Goal: Task Accomplishment & Management: Complete application form

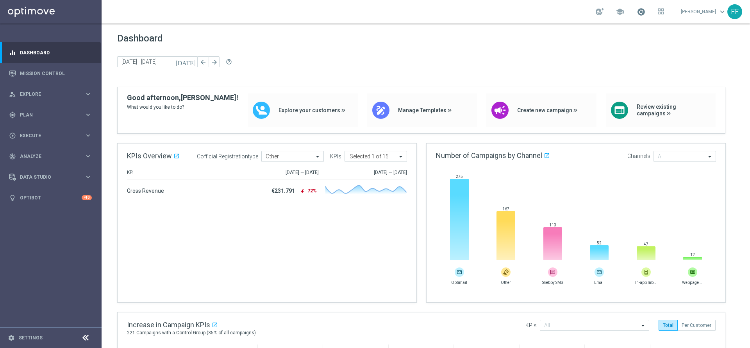
click at [644, 11] on span at bounding box center [641, 11] width 9 height 9
click at [645, 13] on span at bounding box center [641, 11] width 9 height 9
click at [643, 13] on span at bounding box center [641, 11] width 9 height 9
click at [644, 12] on span at bounding box center [641, 11] width 9 height 9
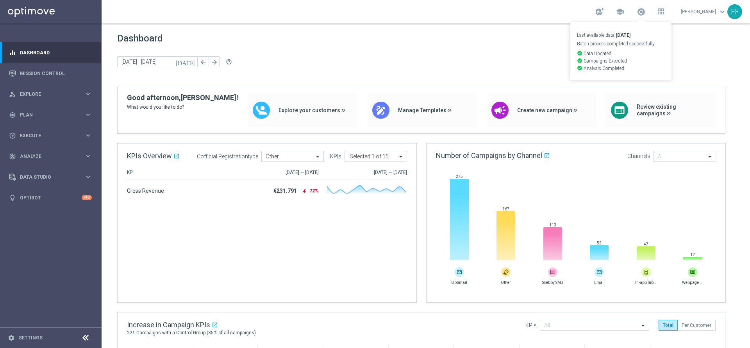
scroll to position [396, 0]
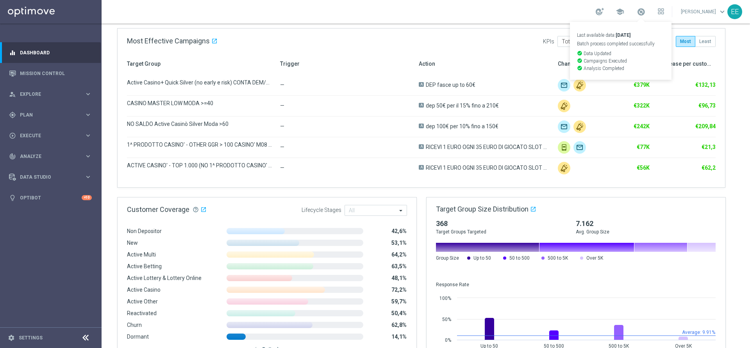
click at [645, 4] on div "school Last available data: 10 Sep 2025 Batch process completed successfully ch…" at bounding box center [426, 11] width 648 height 23
click at [645, 10] on span at bounding box center [641, 11] width 9 height 9
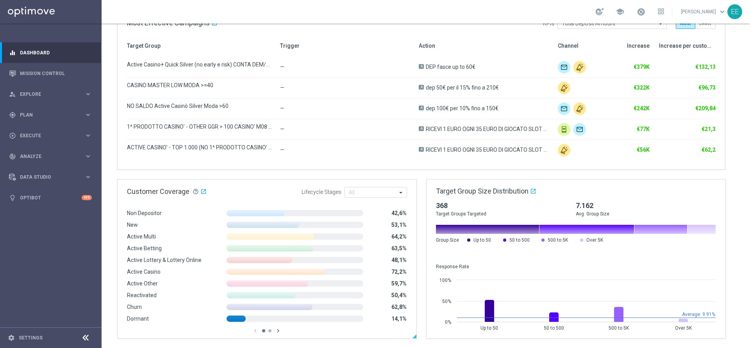
click at [278, 330] on icon "chevron_right" at bounding box center [278, 330] width 7 height 7
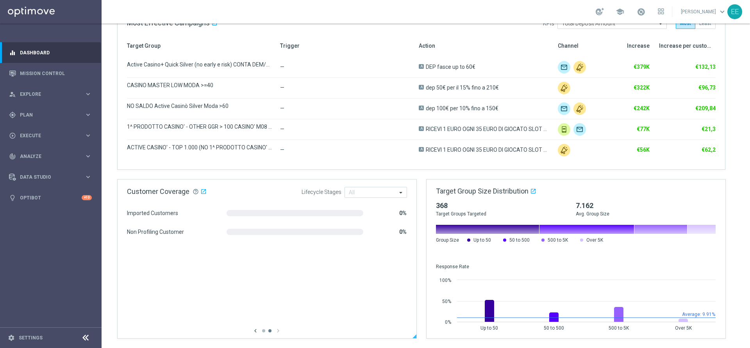
click at [253, 332] on icon "chevron_left" at bounding box center [255, 330] width 7 height 7
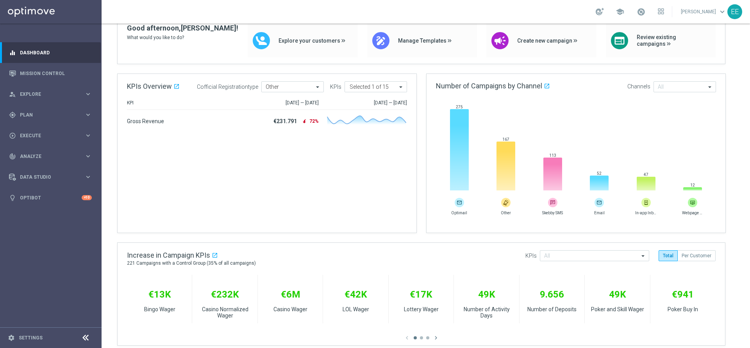
scroll to position [0, 0]
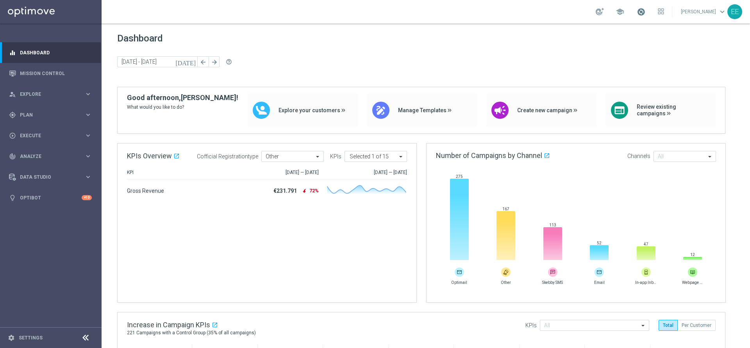
click at [642, 16] on span at bounding box center [641, 11] width 9 height 9
drag, startPoint x: 542, startPoint y: 39, endPoint x: 540, endPoint y: 43, distance: 4.0
click at [540, 43] on span "Dashboard" at bounding box center [425, 38] width 617 height 11
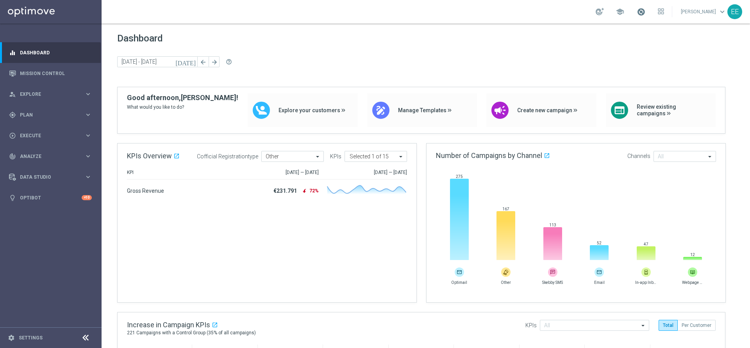
click at [642, 11] on span at bounding box center [641, 11] width 9 height 9
click at [34, 137] on div "play_circle_outline Execute" at bounding box center [46, 135] width 75 height 7
click at [32, 108] on div "gps_fixed Plan keyboard_arrow_right" at bounding box center [50, 114] width 101 height 21
click at [34, 153] on span "Templates" at bounding box center [49, 154] width 56 height 5
click at [36, 165] on link "Optimail" at bounding box center [52, 166] width 57 height 6
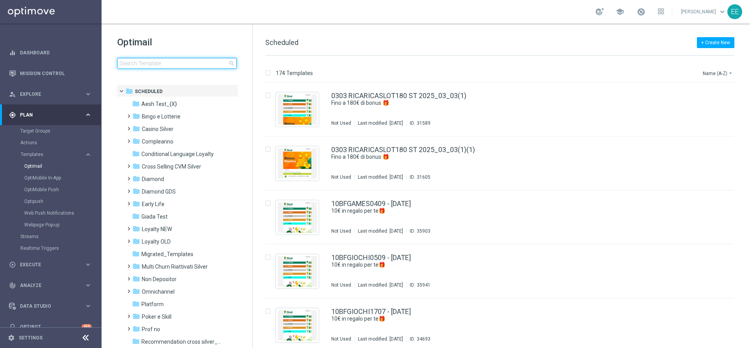
click at [156, 61] on input at bounding box center [177, 63] width 120 height 11
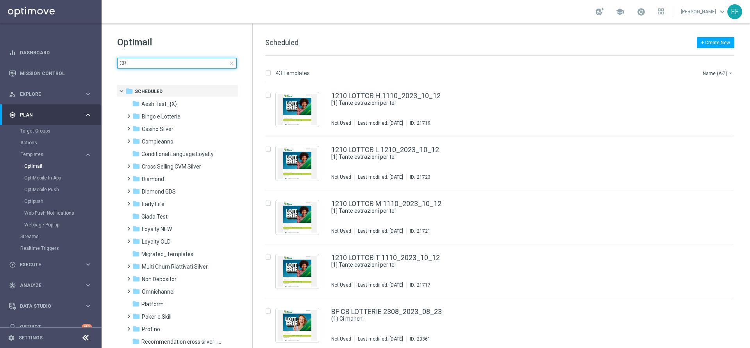
type input "C"
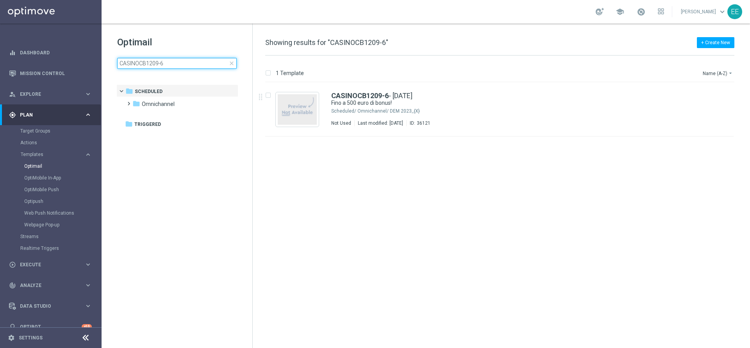
type input "CASINOCB1209-6"
click at [392, 110] on div "Omnichannel/ DEM 2023_{X}" at bounding box center [528, 111] width 343 height 6
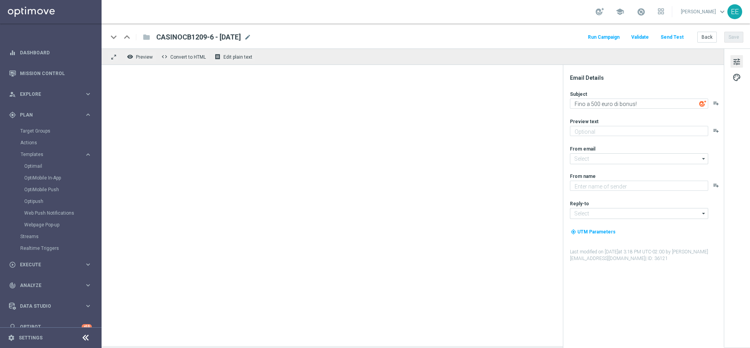
type textarea "Scopri cosa ti abbiamo riservato!"
type input "newsletter@comunicazioni.sisal.it"
type textarea "Sisal"
type input "info@sisal.it"
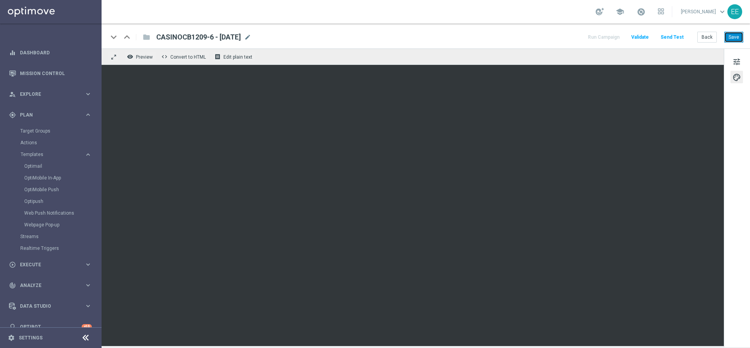
click at [742, 39] on button "Save" at bounding box center [733, 37] width 19 height 11
click at [26, 258] on div "play_circle_outline Execute keyboard_arrow_right" at bounding box center [50, 264] width 101 height 21
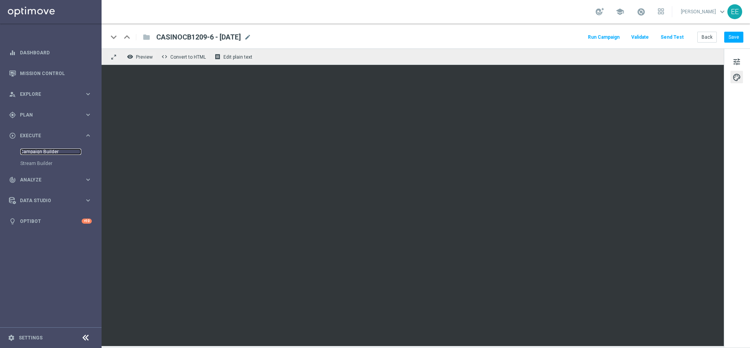
click at [46, 150] on link "Campaign Builder" at bounding box center [50, 151] width 61 height 6
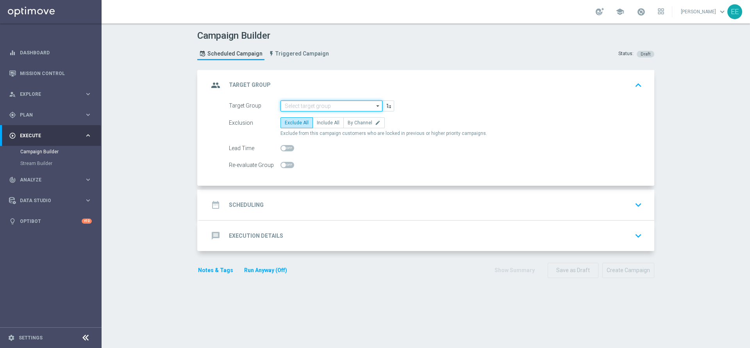
click at [310, 102] on input at bounding box center [331, 105] width 102 height 11
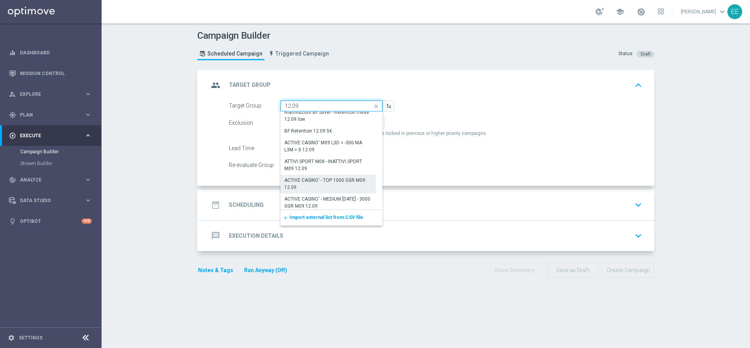
scroll to position [18, 0]
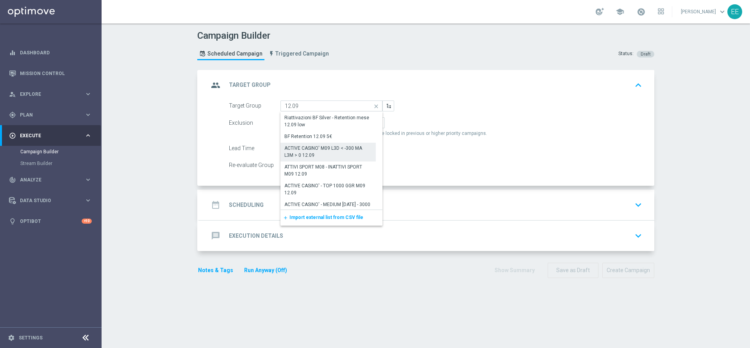
click at [311, 150] on div "ACTIVE CASINO' M09 L3D < -300 MA L3M > 0 12.09" at bounding box center [327, 152] width 87 height 14
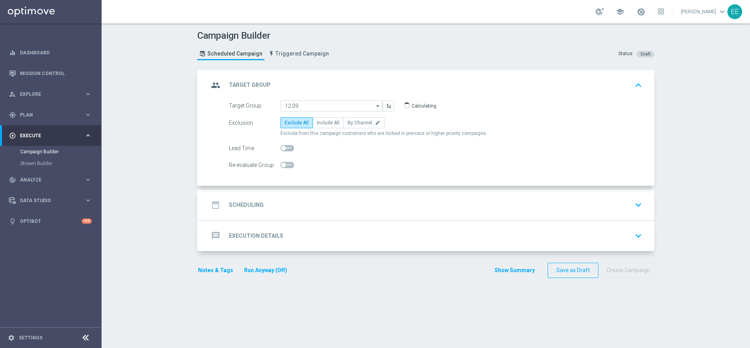
type input "ACTIVE CASINO' M09 L3D < -300 MA L3M > 0 12.09"
click at [327, 124] on span "Include All" at bounding box center [328, 122] width 23 height 5
click at [322, 124] on input "Include All" at bounding box center [319, 123] width 5 height 5
radio input "true"
click at [282, 188] on accordion "group Target Group keyboard_arrow_up Target Group ACTIVE CASINO' M09 L3D < -300…" at bounding box center [425, 160] width 457 height 181
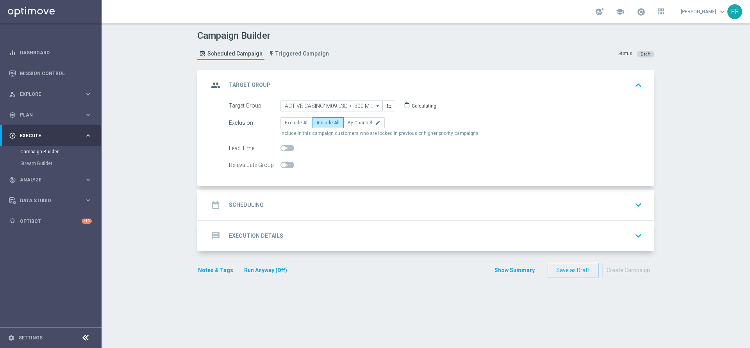
click at [263, 207] on div "date_range Scheduling keyboard_arrow_down" at bounding box center [427, 204] width 436 height 15
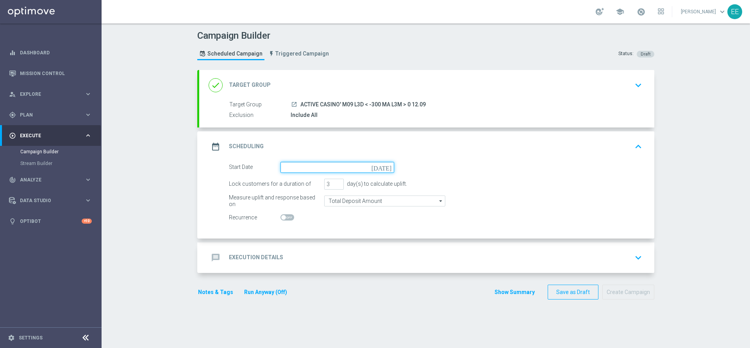
click at [324, 170] on input at bounding box center [337, 167] width 114 height 11
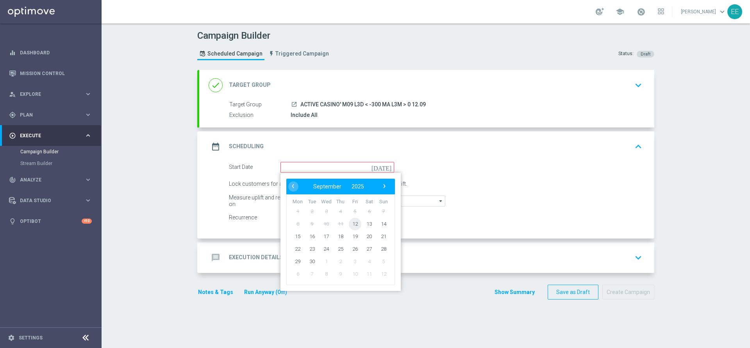
click at [351, 227] on span "12" at bounding box center [355, 223] width 12 height 12
type input "[DATE]"
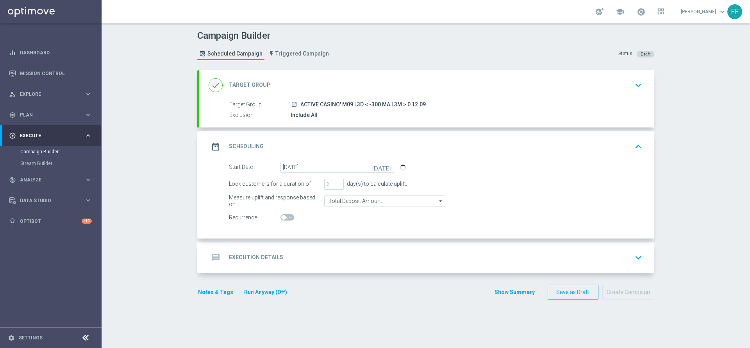
click at [301, 246] on div "message Execution Details keyboard_arrow_down" at bounding box center [426, 257] width 455 height 30
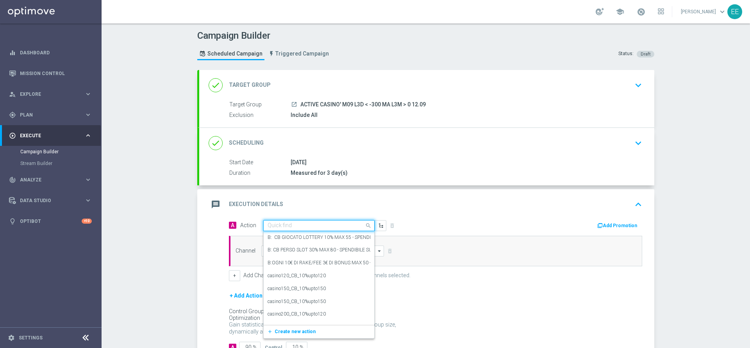
click at [281, 225] on input "text" at bounding box center [311, 225] width 87 height 7
paste input "CB PERSO CASINO 50% MAX 500 EURO - SPENDIBILE SLOT"
type input "CB PERSO CASINO 50% MAX 500 EURO - SPENDIBILE SLOT"
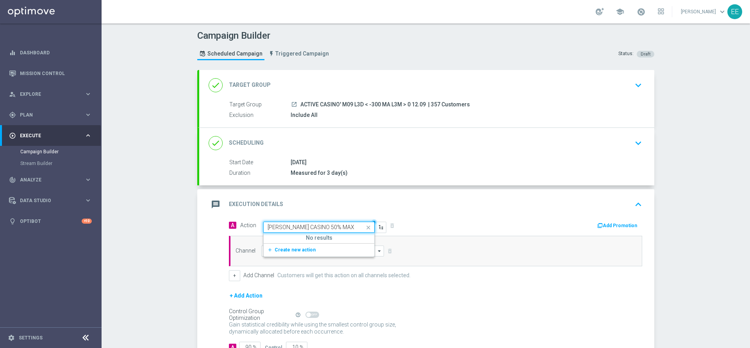
scroll to position [0, 56]
click at [299, 246] on button "add_new Create new action" at bounding box center [318, 249] width 108 height 9
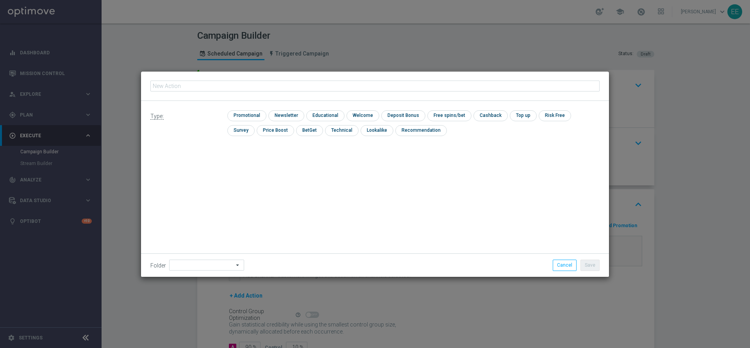
click at [255, 82] on input "text" at bounding box center [374, 85] width 449 height 11
type input "CB PERSO CASINO 50% MAX 500 EURO - SPENDIBILE SLOT"
click at [254, 107] on div "Type: check Promotional check Newsletter check Educational check Welcome check …" at bounding box center [375, 126] width 468 height 50
click at [248, 122] on div "check Promotional check Newsletter check Educational check Welcome check Deposi…" at bounding box center [413, 125] width 372 height 30
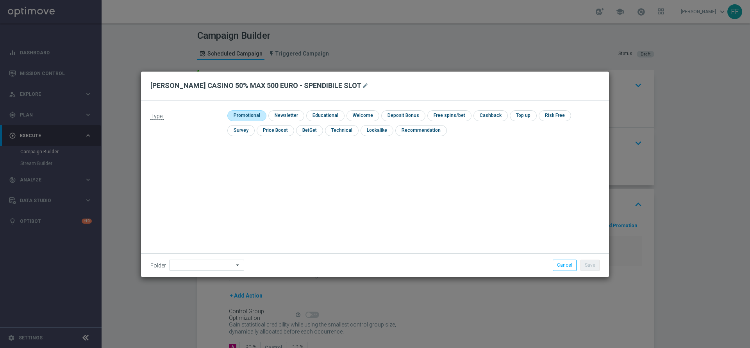
click at [252, 117] on input "checkbox" at bounding box center [245, 115] width 37 height 11
checkbox input "true"
click at [411, 111] on input "checkbox" at bounding box center [410, 115] width 42 height 11
checkbox input "true"
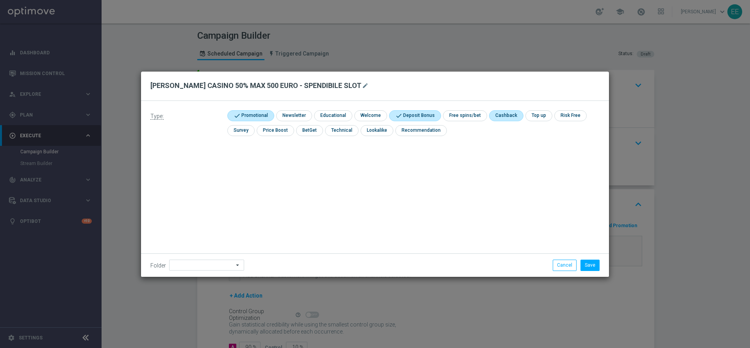
click at [501, 113] on input "checkbox" at bounding box center [505, 115] width 33 height 11
checkbox input "true"
click at [412, 114] on input "checkbox" at bounding box center [413, 115] width 49 height 11
checkbox input "false"
click at [194, 260] on input at bounding box center [206, 264] width 75 height 11
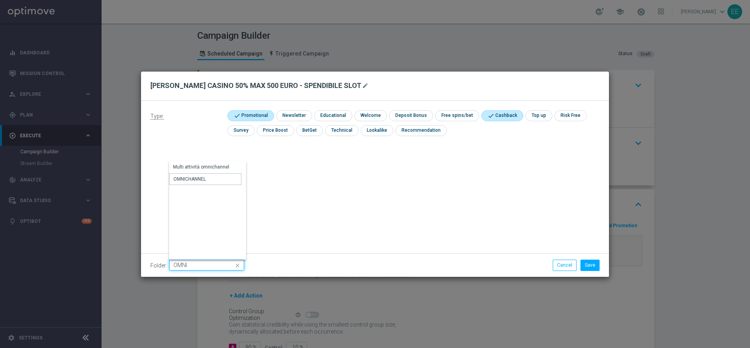
type input "OMNICHANNEL"
click at [607, 265] on div "Folder OMNICHANNEL OMNICHANNEL arrow_drop_down Drag here to set row groups Drag…" at bounding box center [375, 264] width 468 height 23
click at [603, 266] on div "Save Cancel" at bounding box center [509, 264] width 192 height 11
click at [601, 266] on li "Save" at bounding box center [589, 264] width 23 height 11
click at [596, 265] on button "Save" at bounding box center [589, 264] width 19 height 11
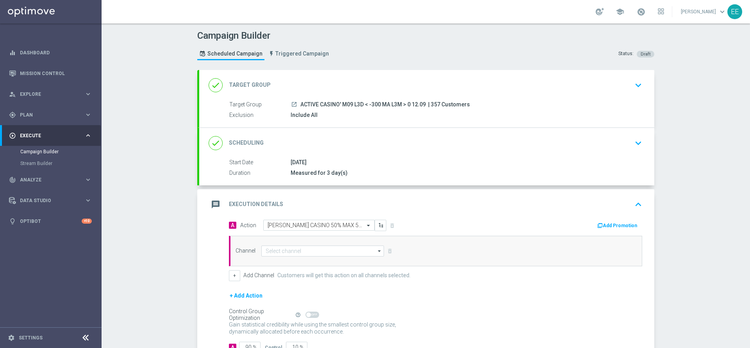
click at [607, 229] on button "Add Promotion" at bounding box center [617, 225] width 43 height 9
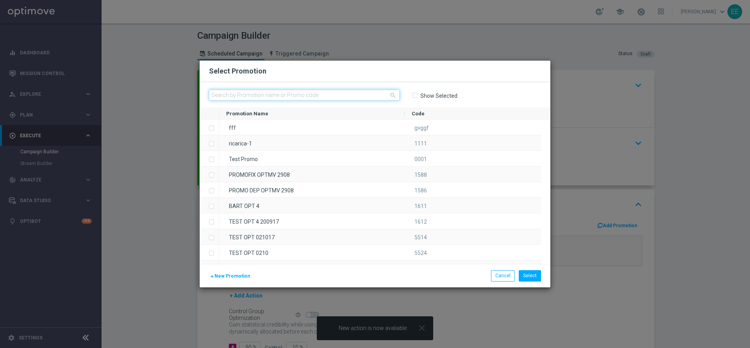
click at [268, 95] on input "text" at bounding box center [304, 94] width 191 height 11
paste input "CASINOCB1209-6"
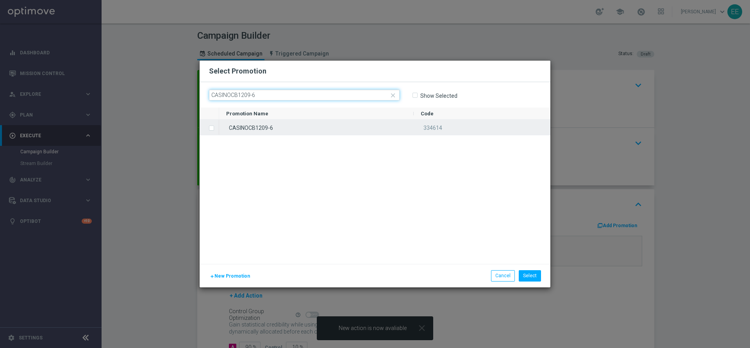
type input "CASINOCB1209-6"
click at [262, 126] on div "CASINOCB1209-6" at bounding box center [316, 127] width 194 height 15
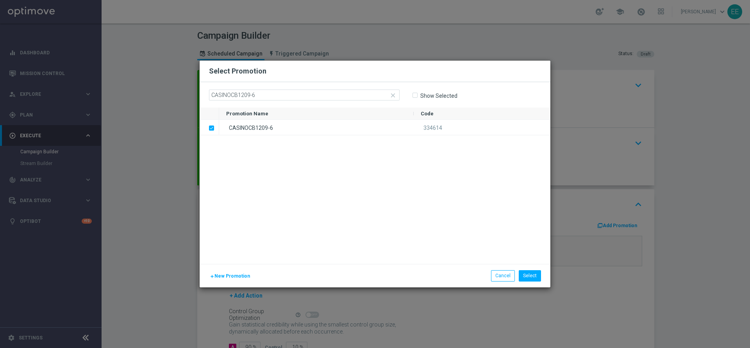
click at [529, 282] on div "add New Promotion Select Cancel" at bounding box center [375, 275] width 351 height 23
click at [532, 277] on button "Select" at bounding box center [530, 275] width 22 height 11
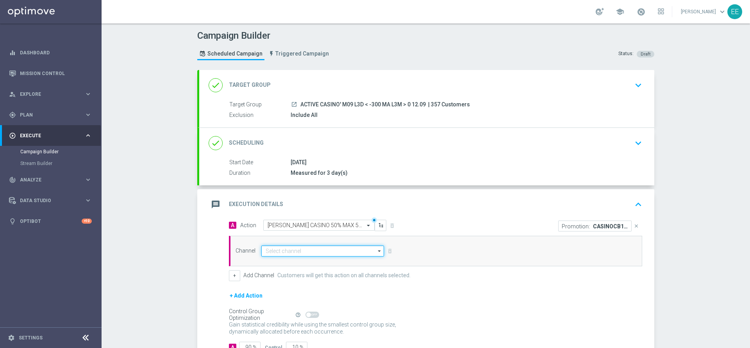
click at [303, 248] on input at bounding box center [322, 250] width 123 height 11
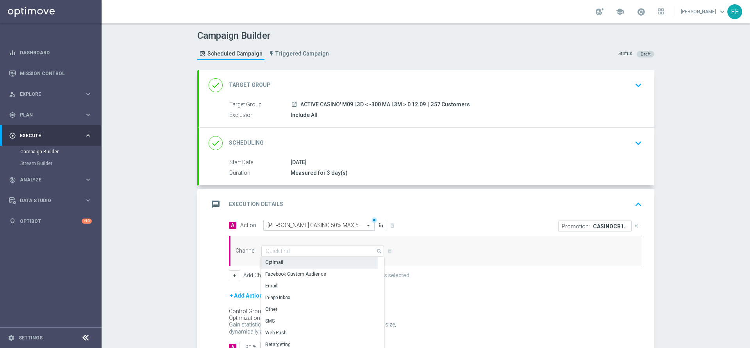
click at [296, 262] on div "Optimail" at bounding box center [319, 262] width 116 height 11
type input "Optimail"
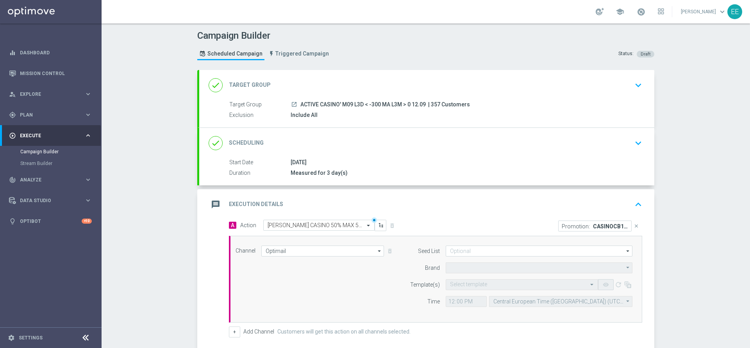
type input "Sisal Marketing"
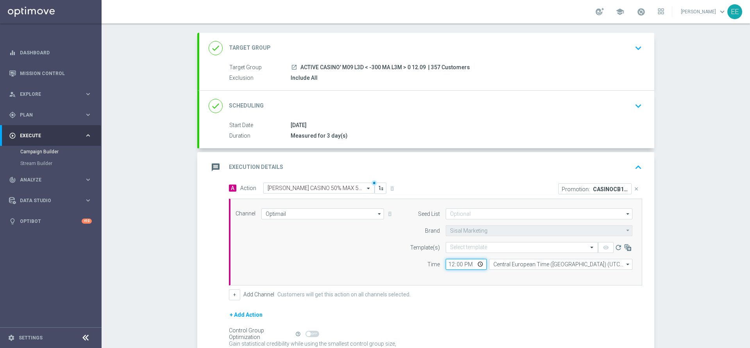
click at [446, 263] on input "12:00" at bounding box center [466, 264] width 41 height 11
type input "18:00"
click at [481, 250] on input "text" at bounding box center [514, 247] width 128 height 7
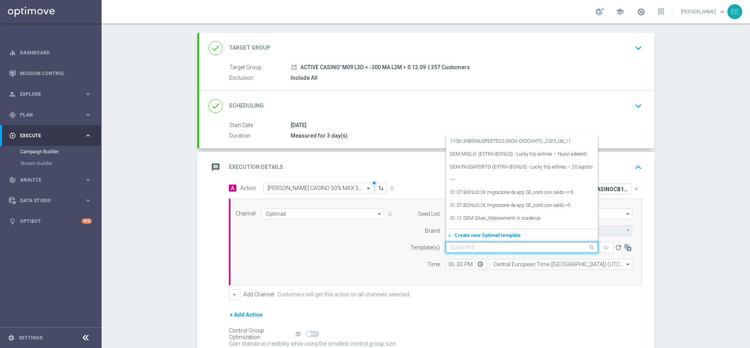
paste input "CASINOCB1209-6"
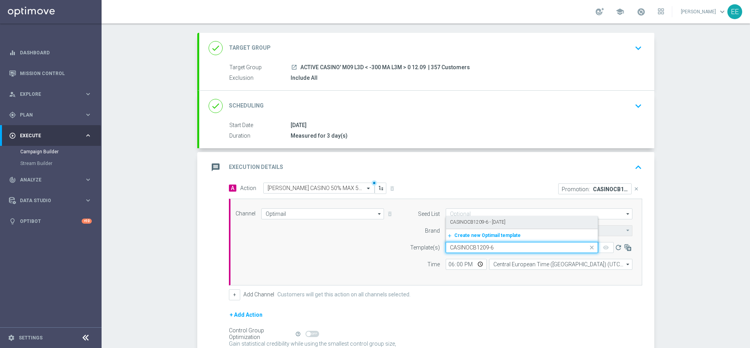
click at [487, 225] on label "CASINOCB1209-6 - [DATE]" at bounding box center [477, 222] width 55 height 7
type input "CASINOCB1209-6"
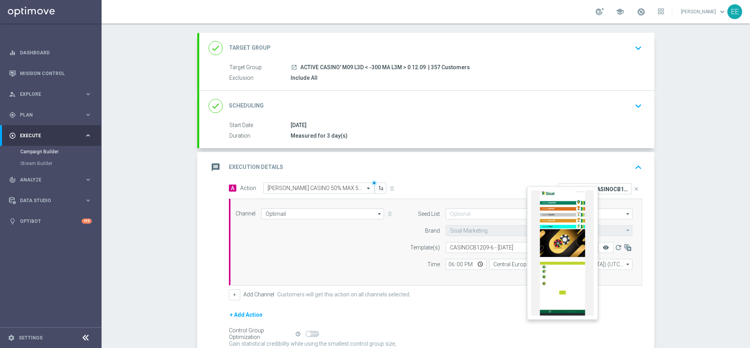
click at [603, 246] on icon "remove_red_eye" at bounding box center [606, 247] width 6 height 6
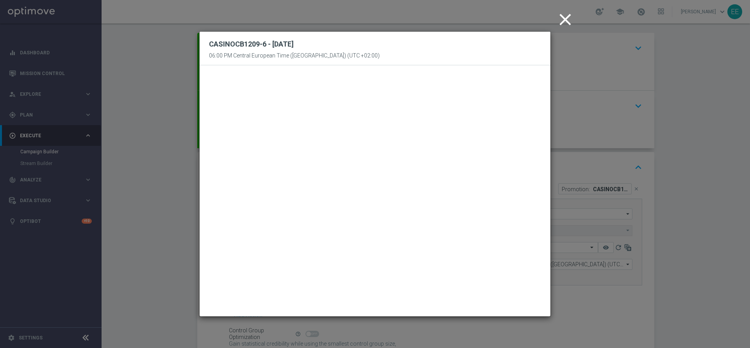
click at [561, 27] on icon "close" at bounding box center [565, 20] width 20 height 20
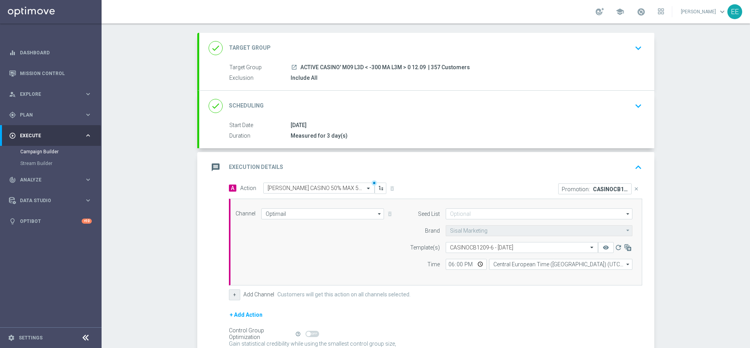
click at [233, 294] on button "+" at bounding box center [234, 294] width 11 height 11
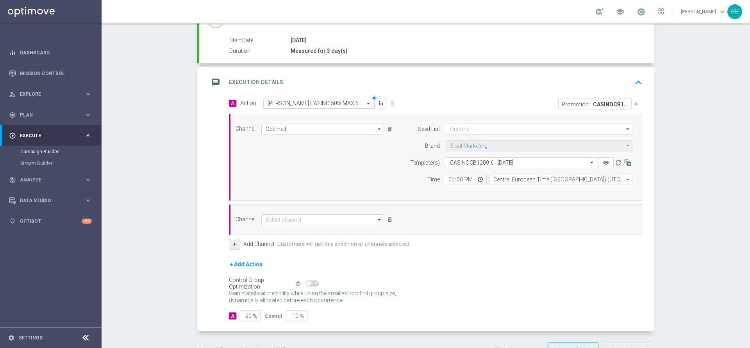
scroll to position [123, 0]
click at [303, 218] on input at bounding box center [322, 218] width 123 height 11
click at [292, 266] on div "In-app Inbox" at bounding box center [319, 265] width 116 height 11
type input "In-app Inbox"
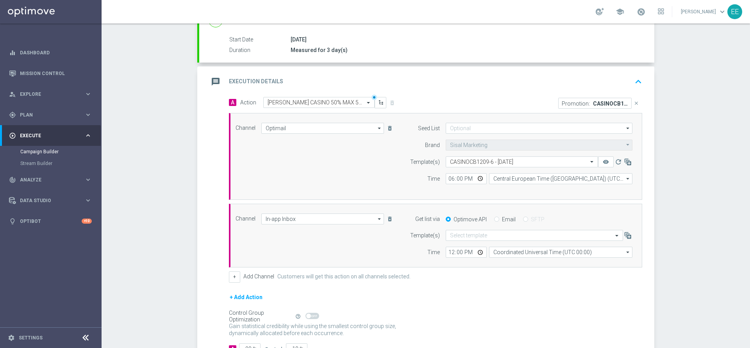
click at [494, 221] on input "Email" at bounding box center [496, 219] width 5 height 5
radio input "true"
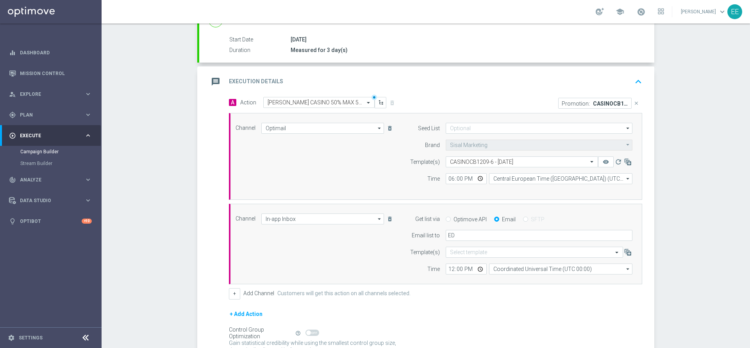
type input "[PERSON_NAME][EMAIL_ADDRESS][DOMAIN_NAME]"
click at [448, 271] on input "12:00" at bounding box center [466, 268] width 41 height 11
type input "17:00"
click at [478, 301] on form "A Action Select action CB PERSO CASINO 50% MAX 500 EURO - SPENDIBILE SLOT delet…" at bounding box center [435, 234] width 413 height 274
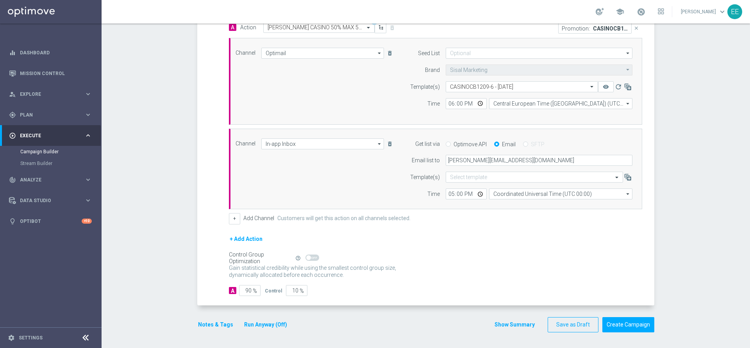
click at [208, 322] on button "Notes & Tags" at bounding box center [215, 324] width 37 height 10
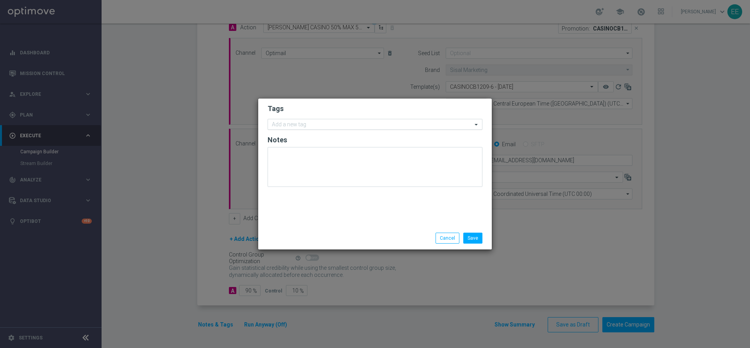
click at [316, 120] on div "Add a new tag" at bounding box center [370, 125] width 204 height 10
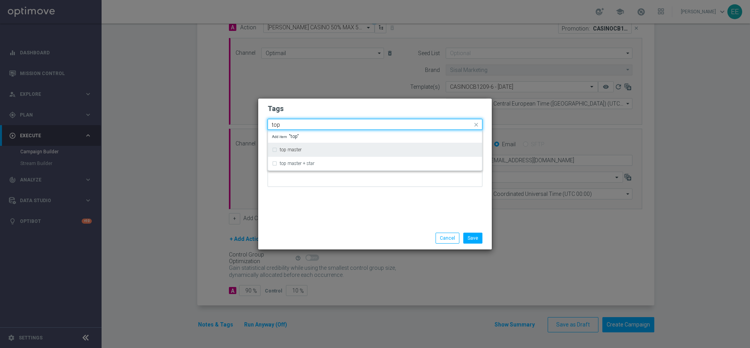
type input "top"
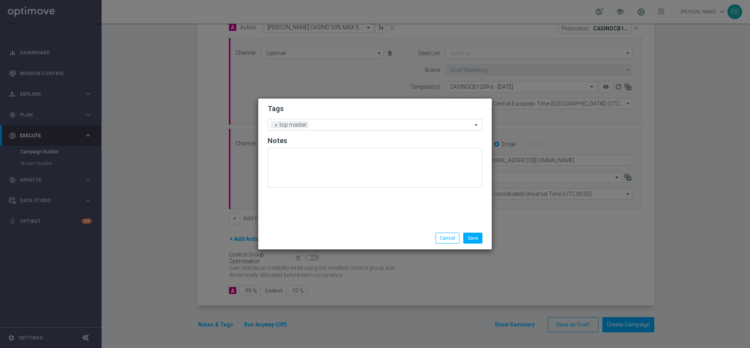
click at [314, 109] on h2 "Tags" at bounding box center [375, 108] width 215 height 9
click at [330, 125] on input "text" at bounding box center [392, 125] width 161 height 7
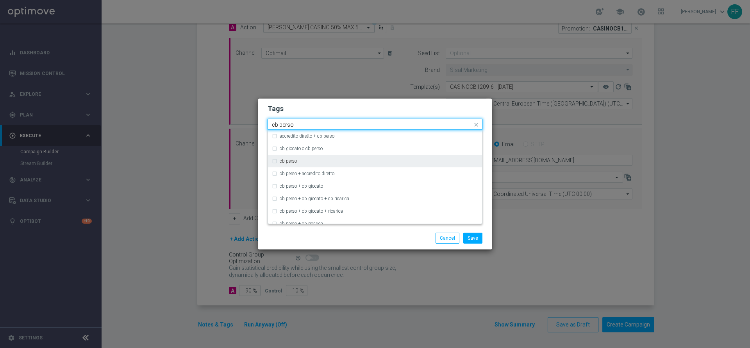
click at [298, 160] on div "cb perso" at bounding box center [379, 161] width 198 height 5
type input "cb perso"
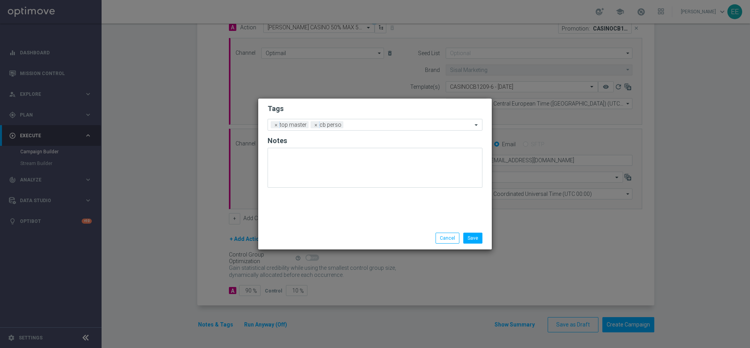
click at [359, 117] on form "Tags Add a new tag × top master × cb perso Notes" at bounding box center [375, 147] width 215 height 91
click at [381, 123] on input "text" at bounding box center [409, 125] width 126 height 7
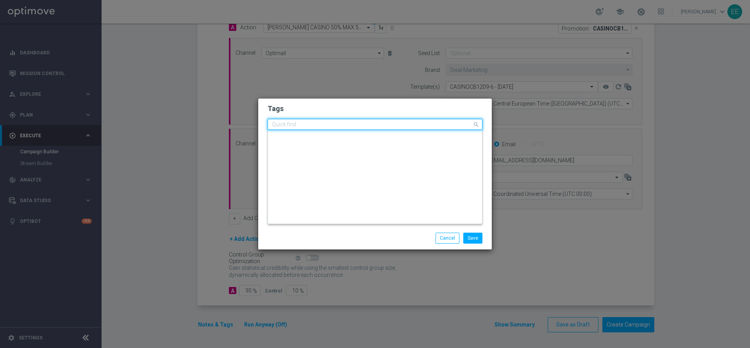
scroll to position [0, 0]
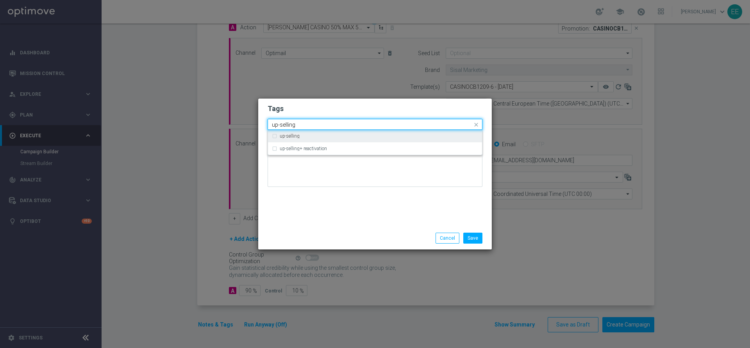
click at [347, 136] on div "up-selling" at bounding box center [379, 136] width 198 height 5
type input "up-selling"
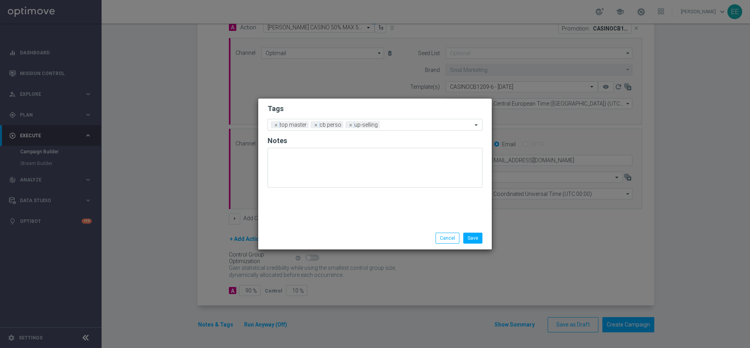
click at [378, 98] on div "Tags Add a new tag × top master × cb perso × up-selling Notes Save Cancel" at bounding box center [375, 174] width 234 height 152
click at [400, 125] on input "text" at bounding box center [427, 125] width 89 height 7
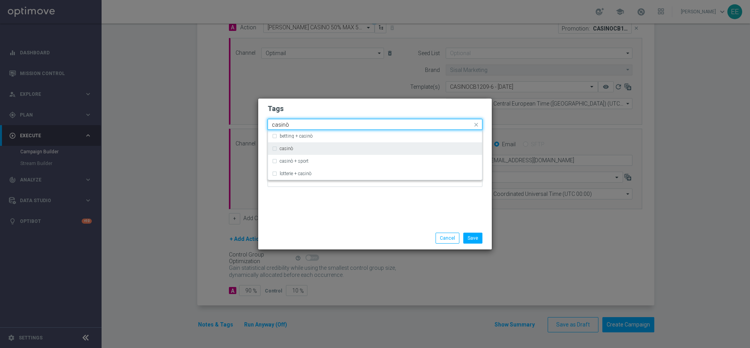
click at [336, 148] on div "casinò" at bounding box center [379, 148] width 198 height 5
type input "casinò"
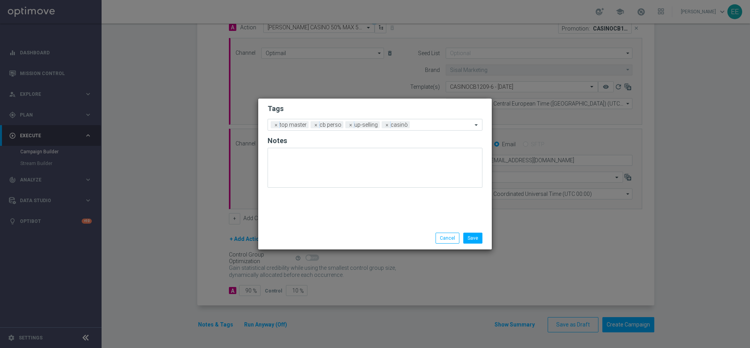
click at [387, 109] on h2 "Tags" at bounding box center [375, 108] width 215 height 9
click at [434, 127] on input "text" at bounding box center [442, 125] width 59 height 7
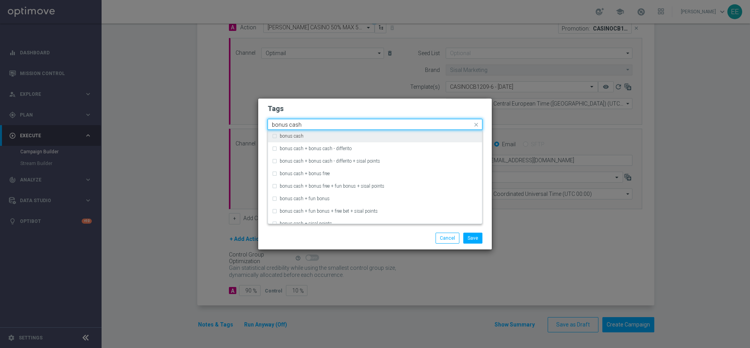
click at [414, 135] on div "bonus cash" at bounding box center [379, 136] width 198 height 5
type input "bonus cash"
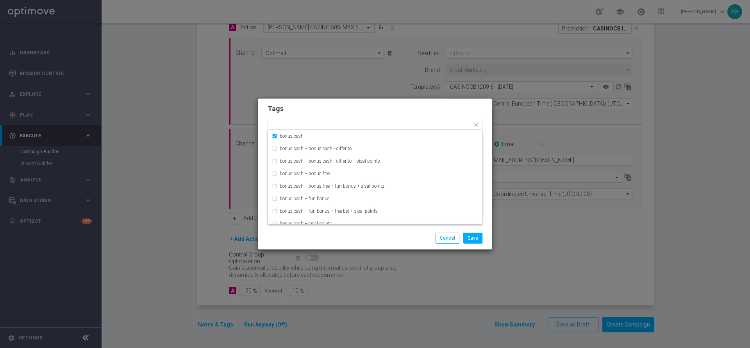
click at [431, 115] on form "Tags Quick find × top master × cb perso × up-selling × casinò × bonus cash bonu…" at bounding box center [375, 147] width 215 height 91
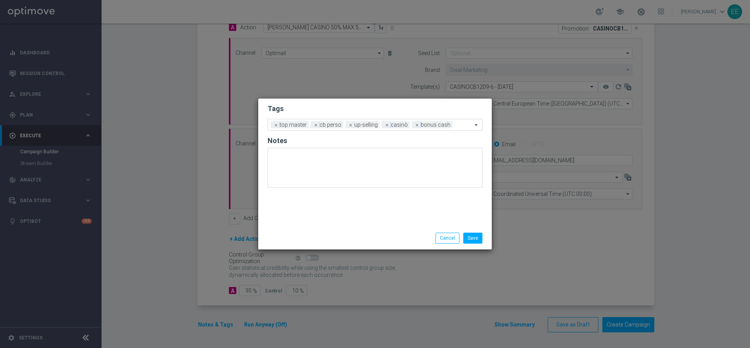
click at [475, 232] on div "Save Cancel" at bounding box center [375, 238] width 234 height 23
click at [474, 233] on button "Save" at bounding box center [472, 237] width 19 height 11
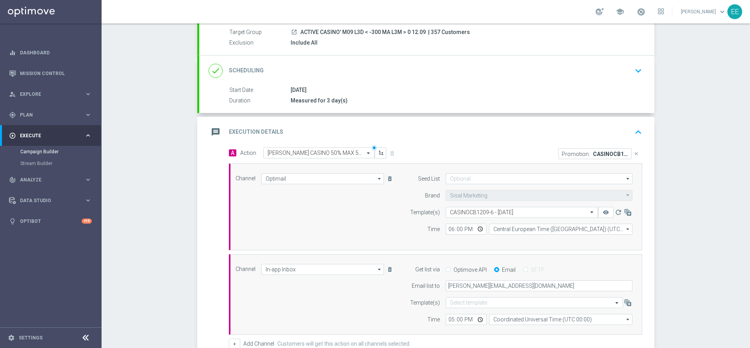
scroll to position [198, 0]
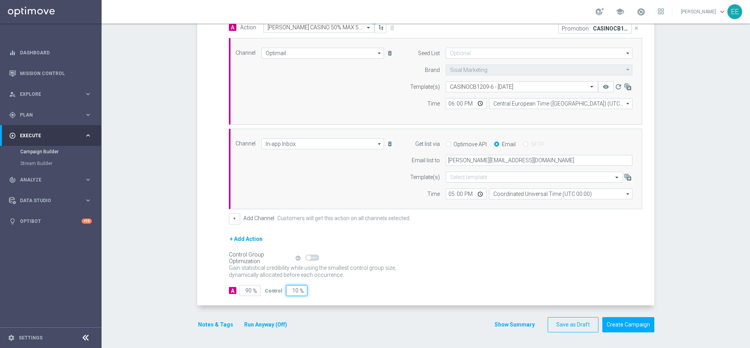
click at [289, 289] on input "10" at bounding box center [296, 290] width 21 height 11
type input "5"
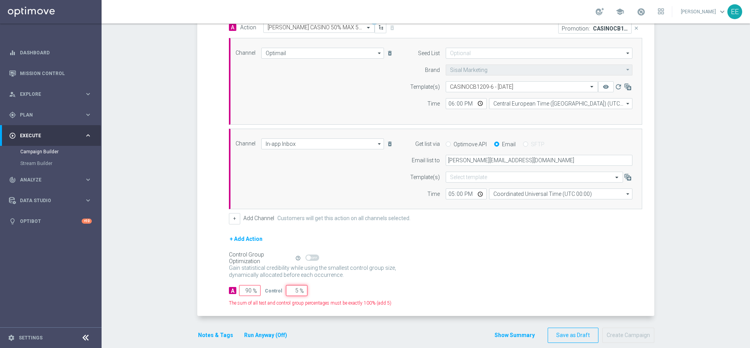
type input "95"
type input "50"
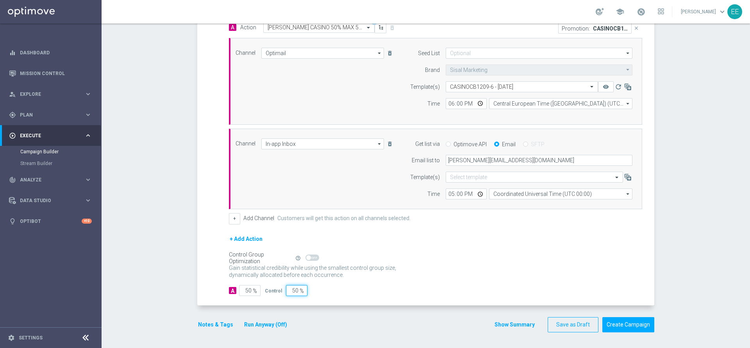
type input "50"
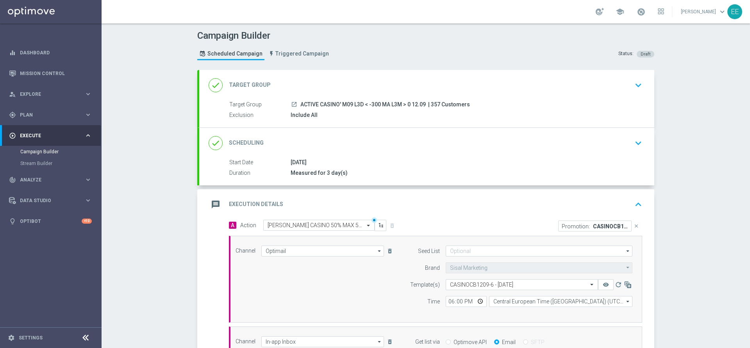
scroll to position [14, 0]
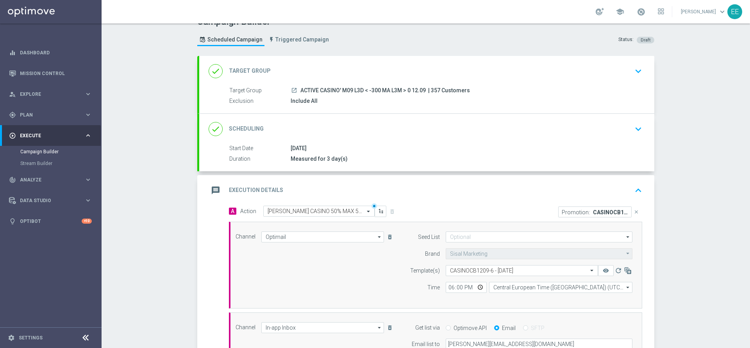
click at [356, 187] on div "message Execution Details keyboard_arrow_up" at bounding box center [427, 190] width 436 height 15
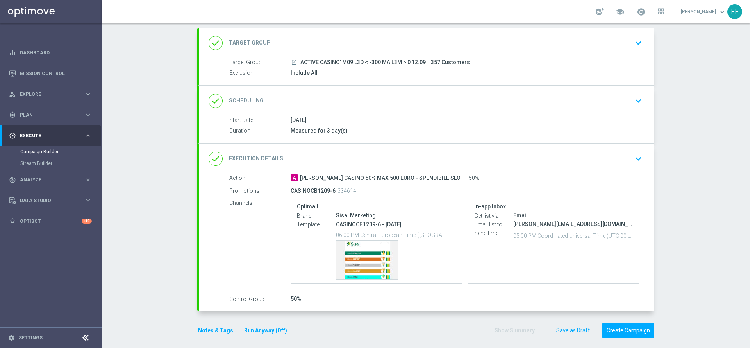
scroll to position [48, 0]
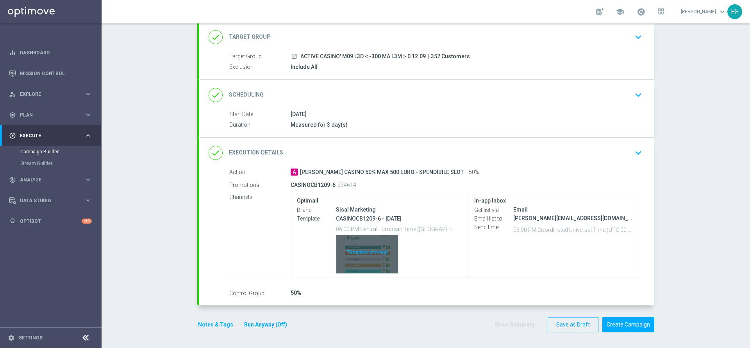
click at [364, 245] on div "Template preview" at bounding box center [367, 254] width 62 height 38
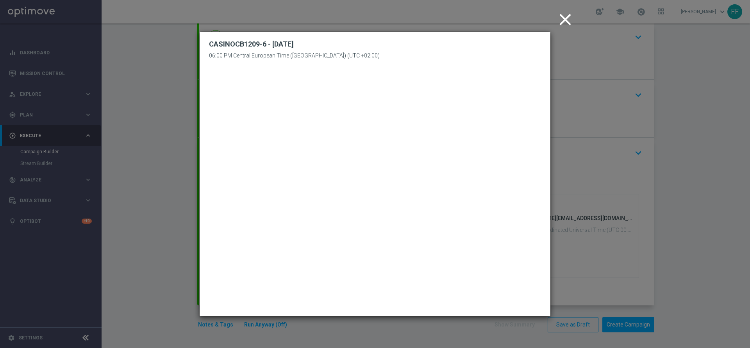
click at [565, 17] on icon "close" at bounding box center [565, 20] width 20 height 20
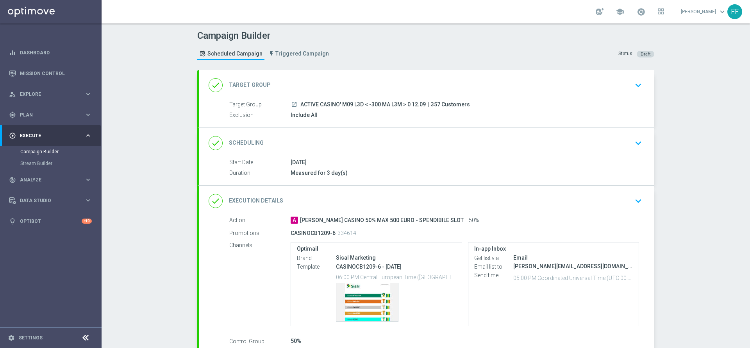
scroll to position [1, 0]
click at [38, 116] on span "Plan" at bounding box center [52, 114] width 64 height 5
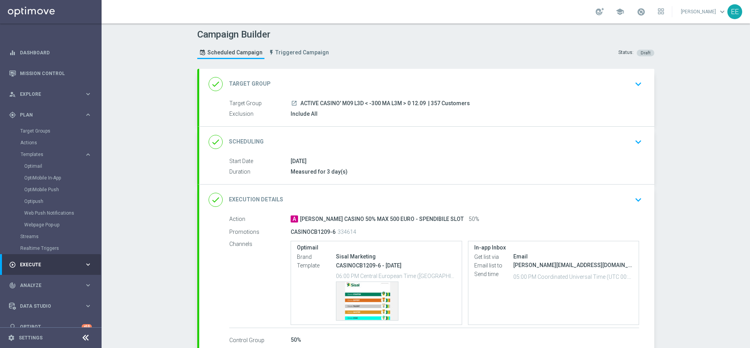
click at [374, 77] on div "done Target Group keyboard_arrow_down" at bounding box center [427, 84] width 436 height 15
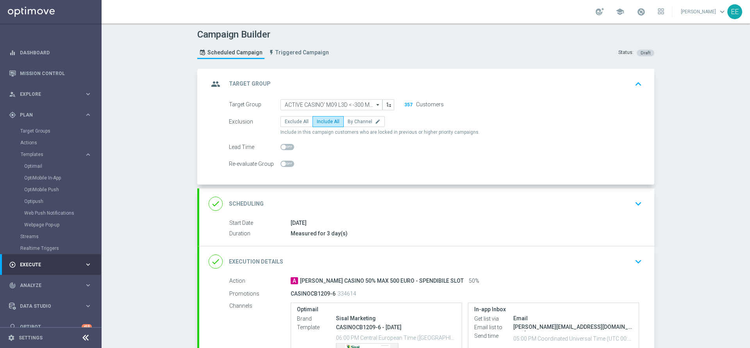
click at [374, 77] on div "group Target Group keyboard_arrow_up" at bounding box center [427, 84] width 436 height 15
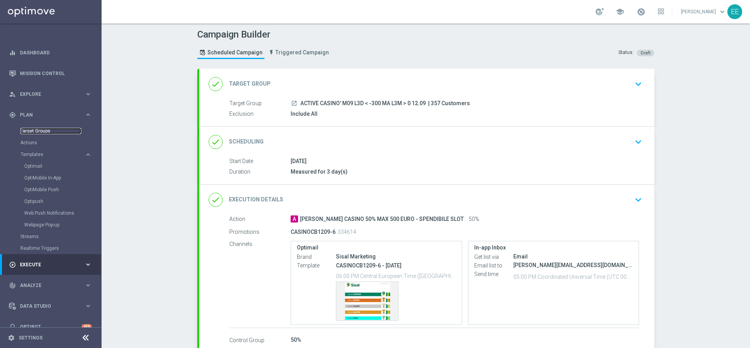
click at [40, 130] on link "Target Groups" at bounding box center [50, 131] width 61 height 6
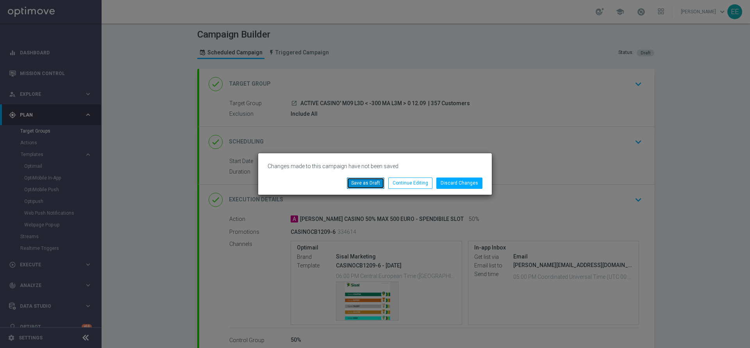
click at [366, 187] on button "Save as Draft" at bounding box center [365, 182] width 37 height 11
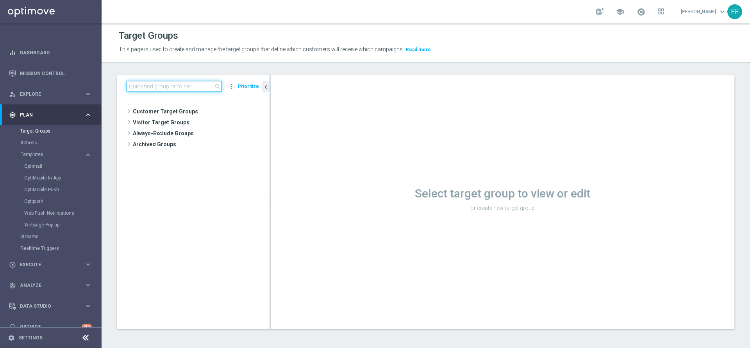
click at [186, 85] on input at bounding box center [174, 86] width 95 height 11
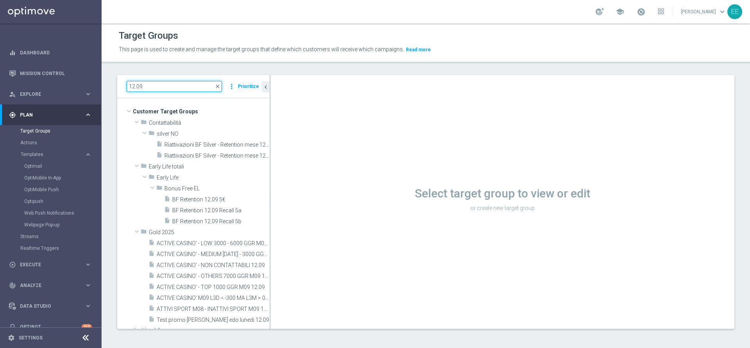
type input "12.09"
click at [162, 86] on input "12.09" at bounding box center [174, 86] width 95 height 11
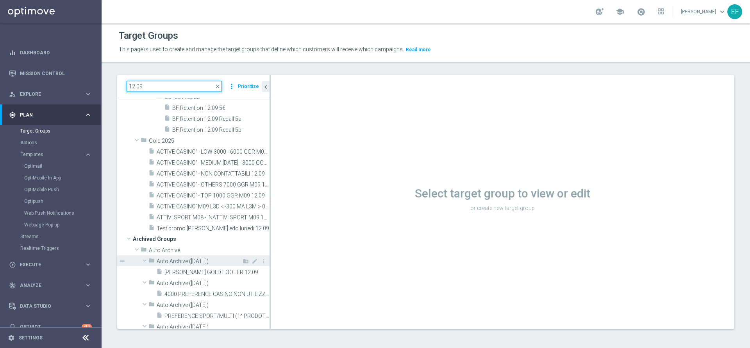
scroll to position [91, 0]
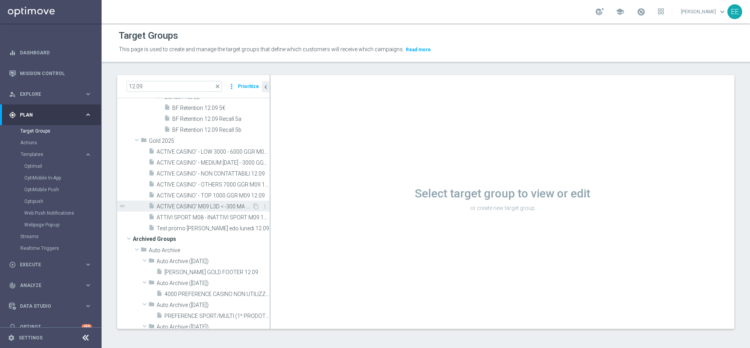
click at [205, 205] on span "ACTIVE CASINO' M09 L3D < -300 MA L3M > 0 12.09" at bounding box center [204, 206] width 95 height 7
click at [218, 205] on span "ACTIVE CASINO' M09 L3D < -300 MA L3M > 0 12.09" at bounding box center [204, 206] width 95 height 7
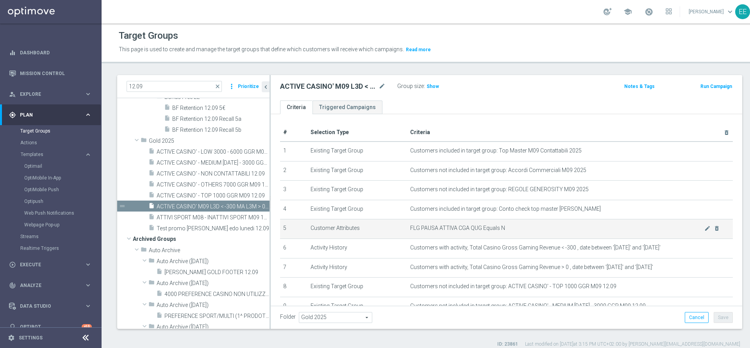
scroll to position [27, 0]
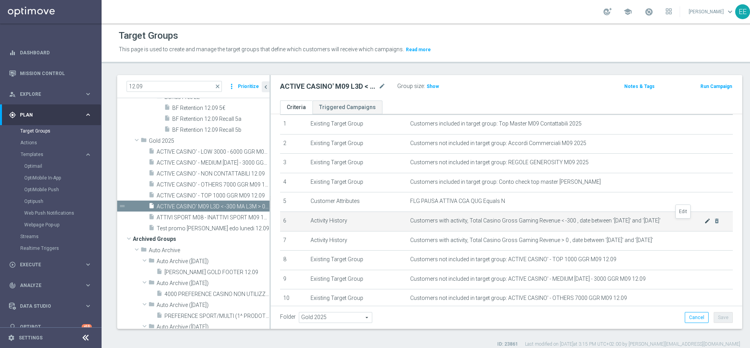
click at [704, 222] on icon "mode_edit" at bounding box center [707, 221] width 6 height 6
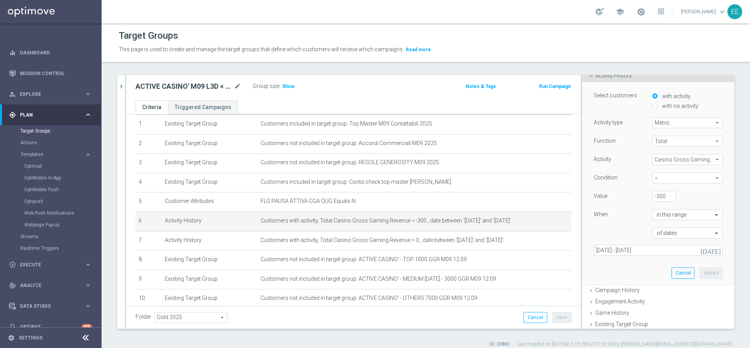
scroll to position [60, 0]
click at [700, 249] on icon "[DATE]" at bounding box center [710, 247] width 21 height 7
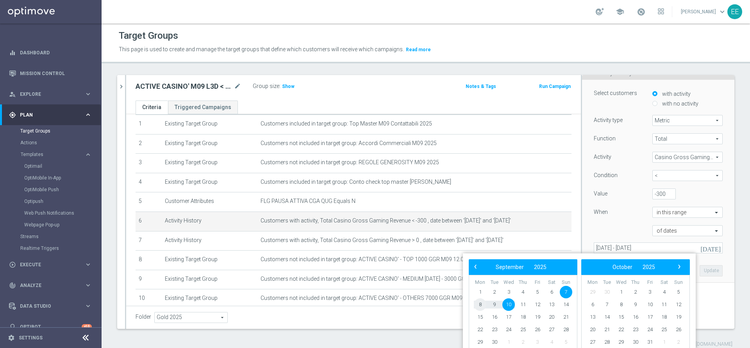
click at [475, 302] on span "8" at bounding box center [480, 304] width 12 height 12
click at [522, 302] on span "11" at bounding box center [523, 304] width 12 height 12
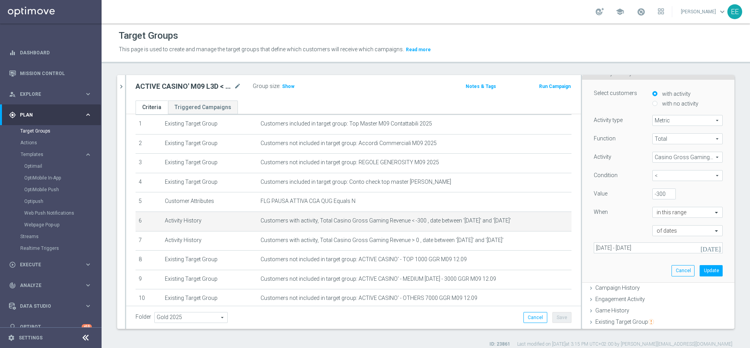
click at [702, 249] on icon "[DATE]" at bounding box center [710, 247] width 21 height 7
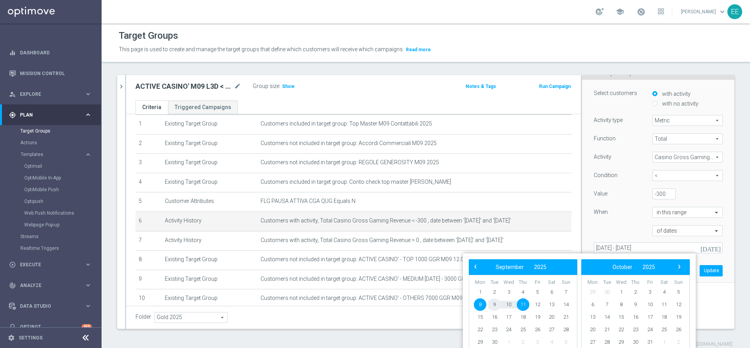
click at [491, 301] on span "9" at bounding box center [494, 304] width 12 height 12
click at [520, 303] on span "11" at bounding box center [523, 304] width 12 height 12
type input "09 Sep 2025 - 11 Sep 2025"
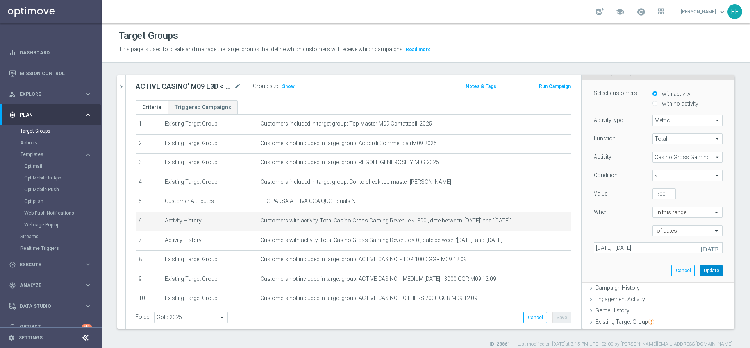
click at [699, 267] on button "Update" at bounding box center [710, 270] width 23 height 11
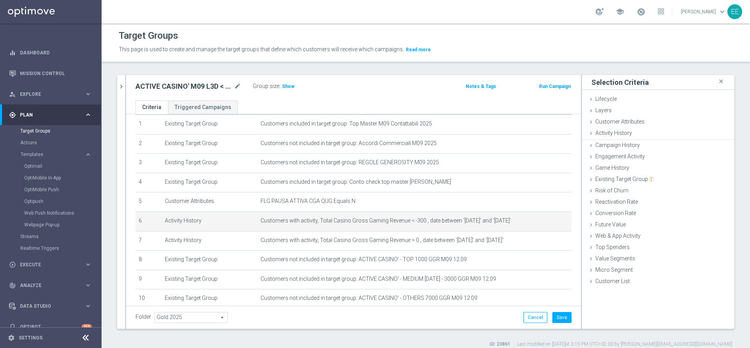
scroll to position [0, 0]
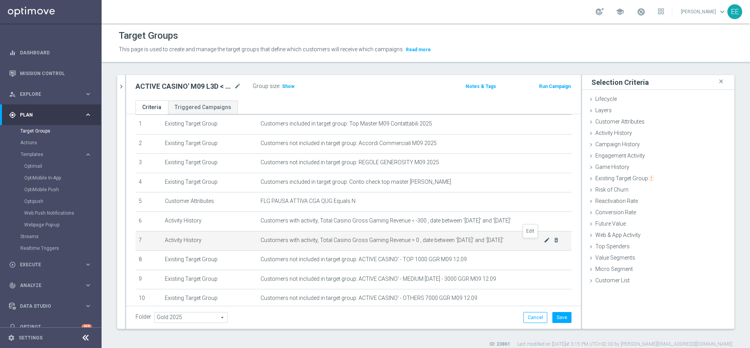
click at [544, 243] on icon "mode_edit" at bounding box center [547, 240] width 6 height 6
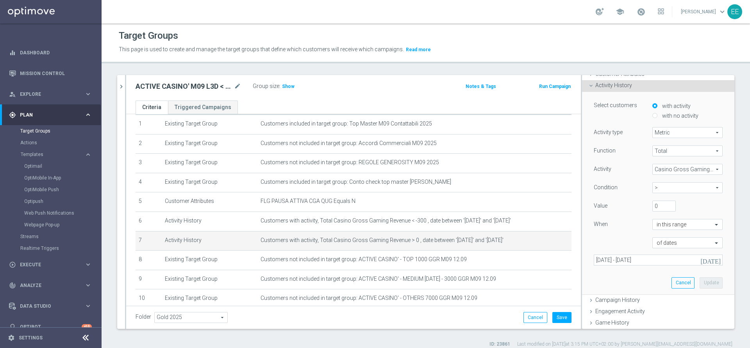
scroll to position [48, 0]
click at [700, 259] on icon "[DATE]" at bounding box center [710, 259] width 21 height 7
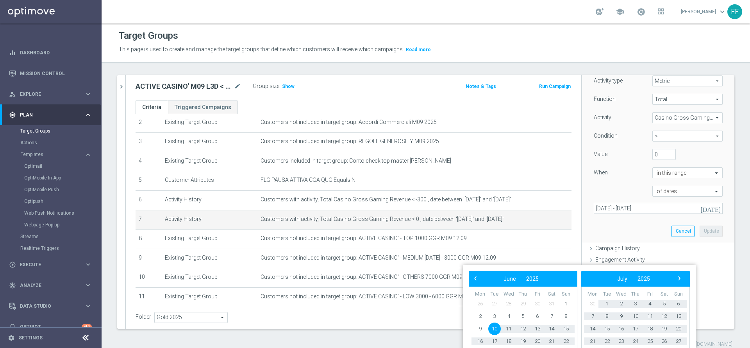
scroll to position [98, 0]
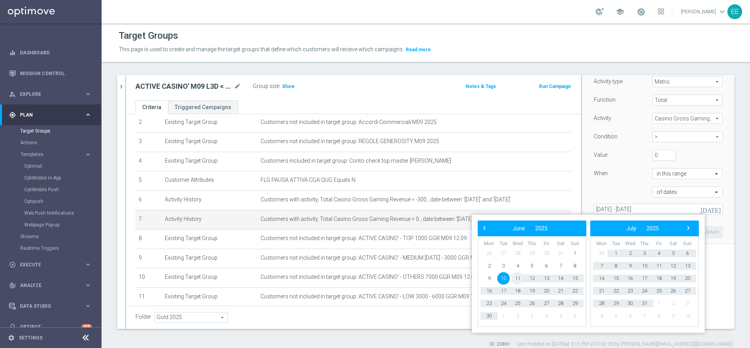
click at [517, 277] on span "11" at bounding box center [517, 278] width 12 height 12
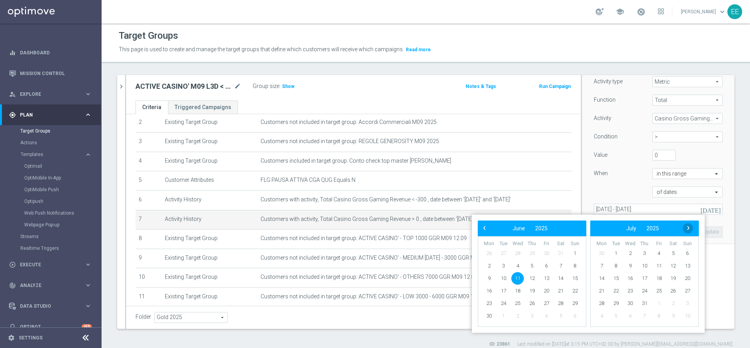
click at [690, 228] on span "›" at bounding box center [688, 228] width 10 height 10
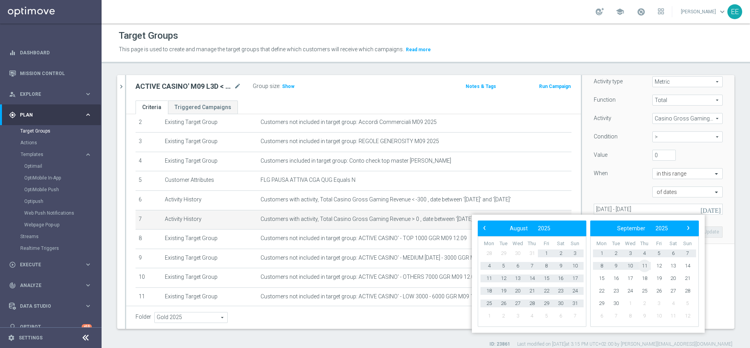
click at [646, 265] on span "11" at bounding box center [644, 265] width 12 height 12
type input "11 Jun 2025 - 11 Sep 2025"
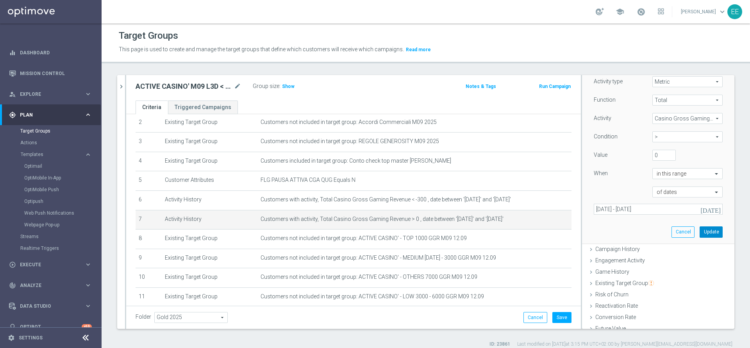
click at [699, 234] on button "Update" at bounding box center [710, 231] width 23 height 11
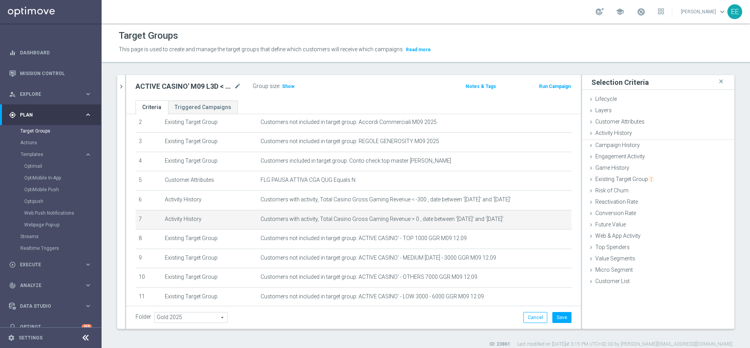
scroll to position [0, 0]
click at [552, 314] on button "Save" at bounding box center [561, 317] width 19 height 11
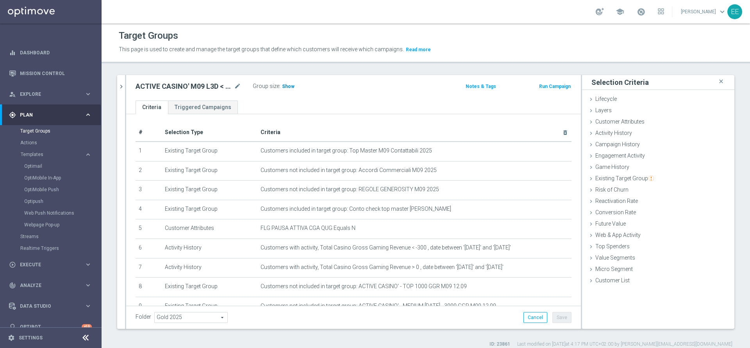
click at [283, 89] on h3 "Show" at bounding box center [288, 86] width 14 height 9
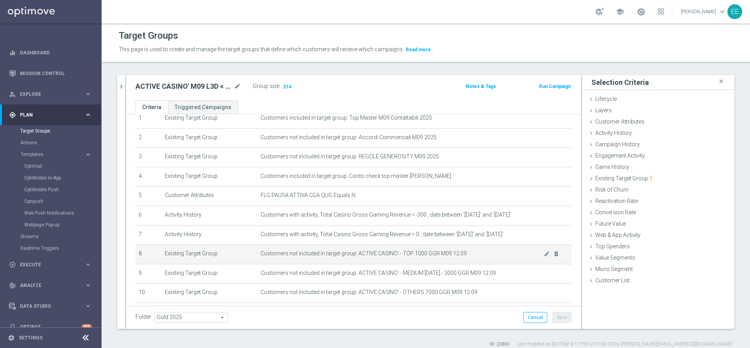
scroll to position [29, 0]
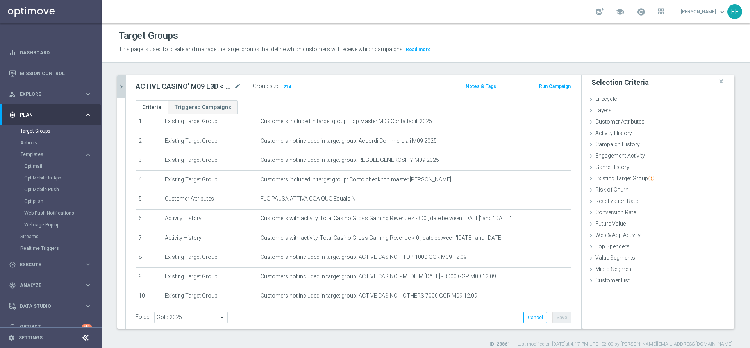
click at [120, 85] on icon "chevron_right" at bounding box center [121, 86] width 7 height 7
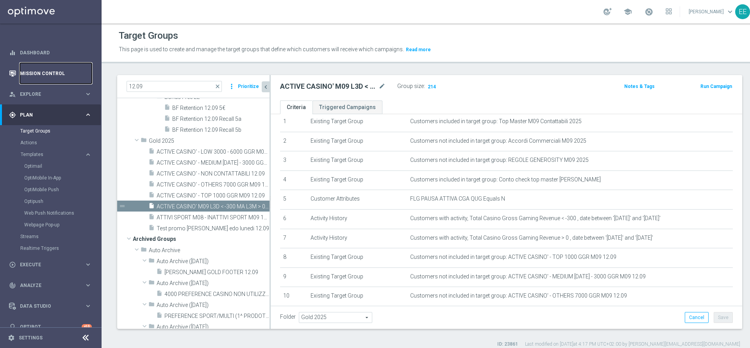
click at [62, 66] on link "Mission Control" at bounding box center [56, 73] width 72 height 21
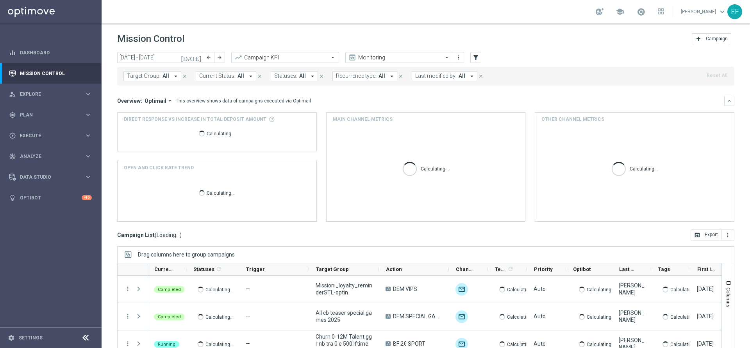
click at [442, 78] on span "Last modified by:" at bounding box center [435, 76] width 41 height 7
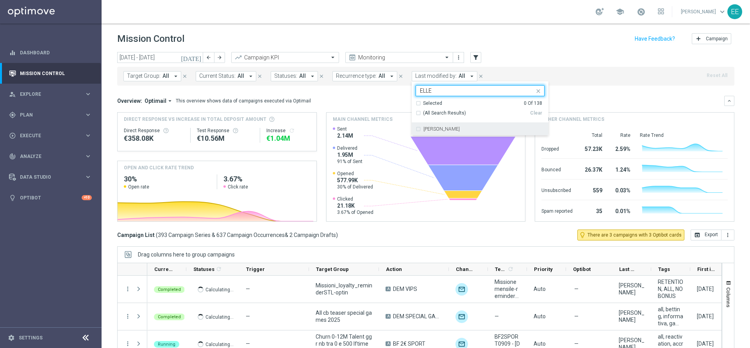
click at [442, 133] on div "[PERSON_NAME]" at bounding box center [480, 129] width 129 height 12
type input "ELLE"
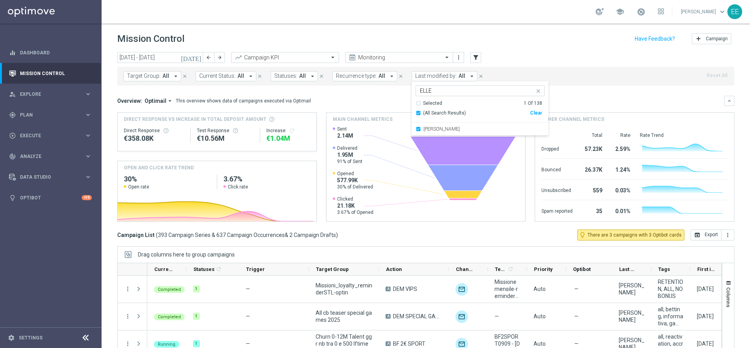
click at [549, 77] on div "Target Group: All arrow_drop_down close Current Status: All arrow_drop_down clo…" at bounding box center [425, 76] width 617 height 19
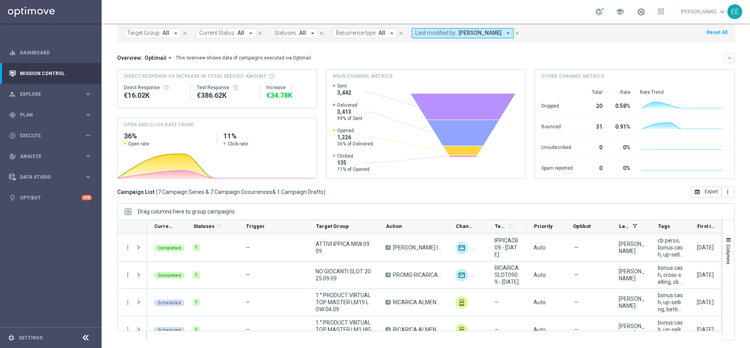
scroll to position [121, 0]
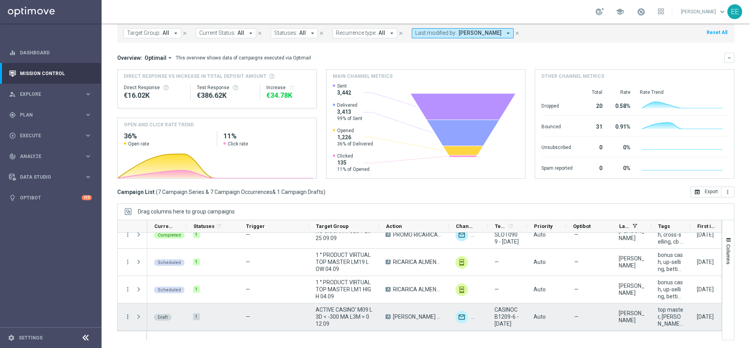
click at [127, 316] on icon "more_vert" at bounding box center [127, 316] width 7 height 7
click at [163, 291] on div "Edit" at bounding box center [179, 292] width 73 height 5
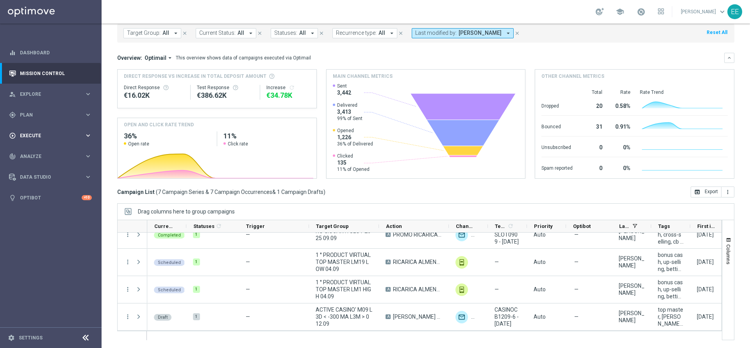
click at [34, 131] on div "play_circle_outline Execute keyboard_arrow_right" at bounding box center [50, 135] width 101 height 21
click at [44, 153] on link "Campaign Builder" at bounding box center [50, 151] width 61 height 6
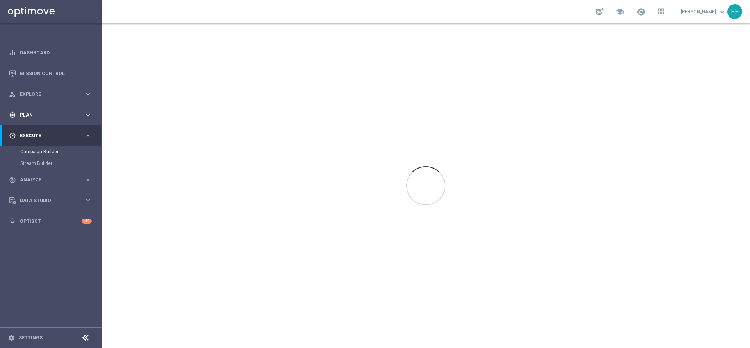
click at [36, 109] on div "gps_fixed Plan keyboard_arrow_right" at bounding box center [50, 114] width 101 height 21
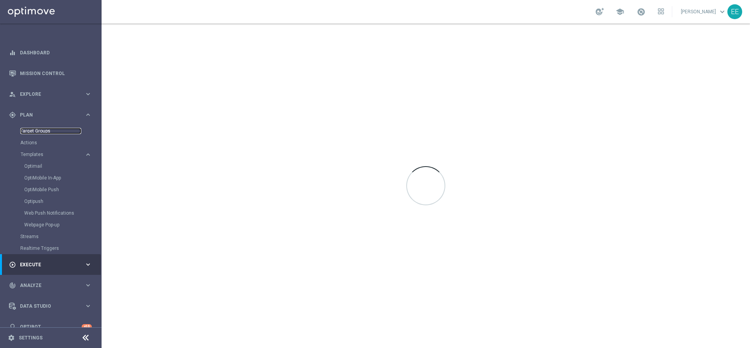
click at [43, 131] on link "Target Groups" at bounding box center [50, 131] width 61 height 6
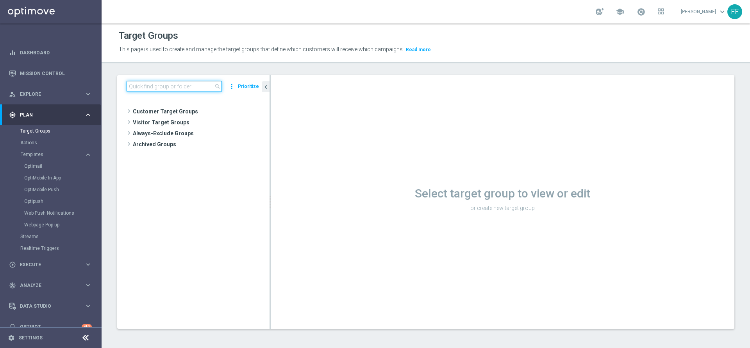
click at [181, 89] on input at bounding box center [174, 86] width 95 height 11
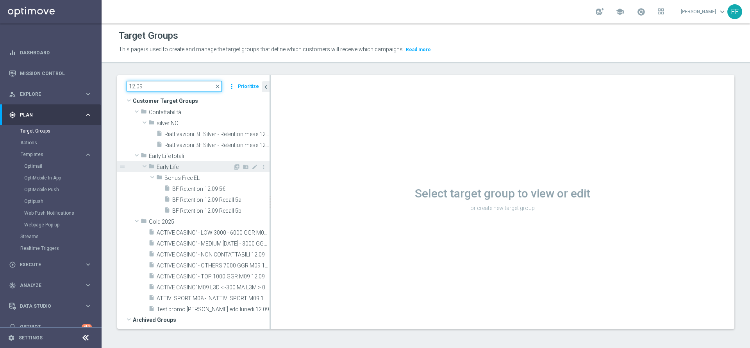
scroll to position [1, 0]
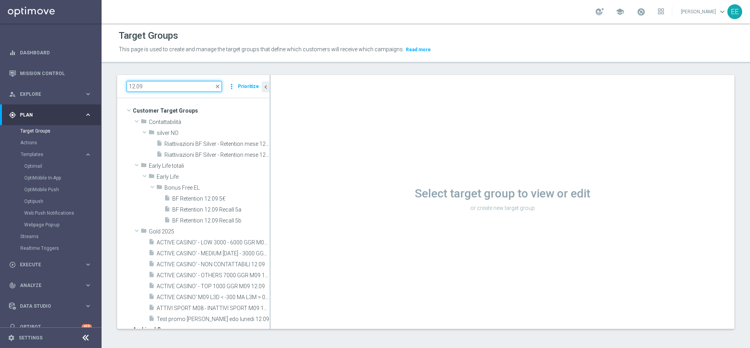
click at [150, 81] on input "12.09" at bounding box center [174, 86] width 95 height 11
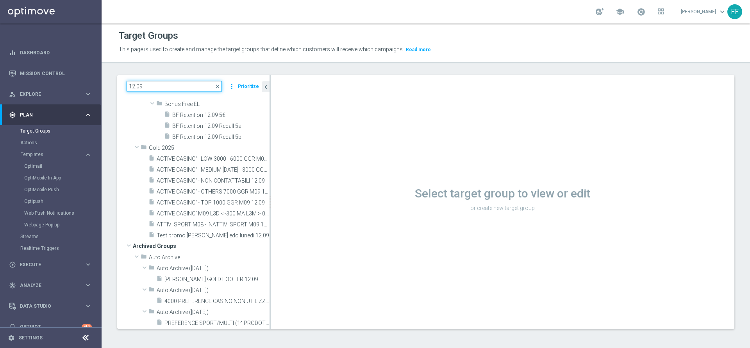
scroll to position [86, 0]
type input "12.09"
click at [192, 212] on span "ACTIVE CASINO' M09 L3D < -300 MA L3M > 0 12.09" at bounding box center [204, 212] width 95 height 7
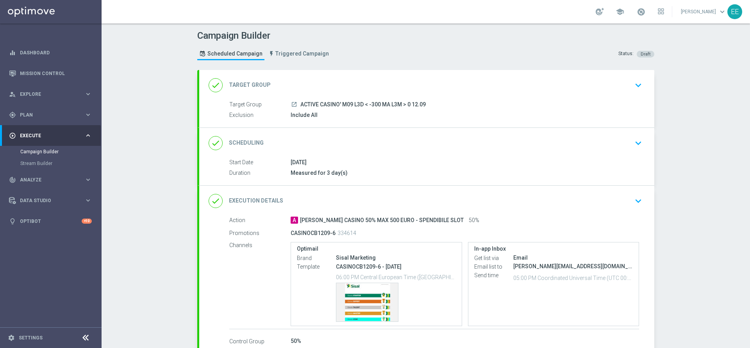
click at [438, 92] on div "done Target Group keyboard_arrow_down" at bounding box center [427, 85] width 436 height 15
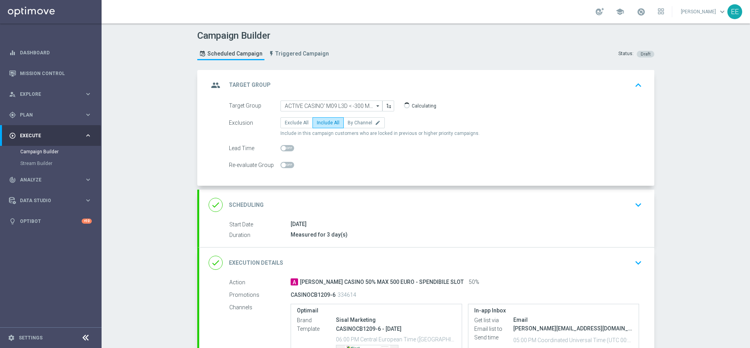
click at [564, 147] on div "Lead Time" at bounding box center [435, 148] width 425 height 11
click at [461, 77] on div "group Target Group keyboard_arrow_up" at bounding box center [426, 85] width 455 height 30
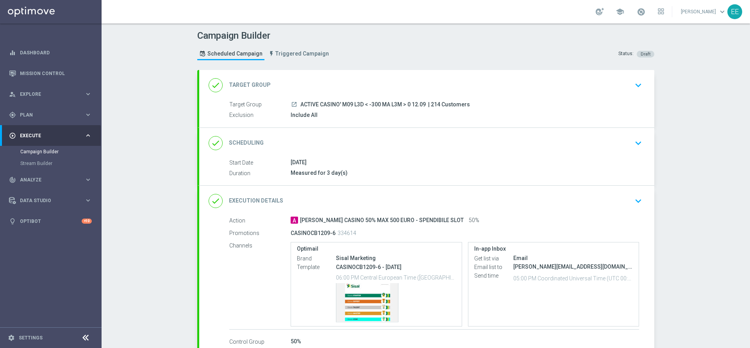
scroll to position [57, 0]
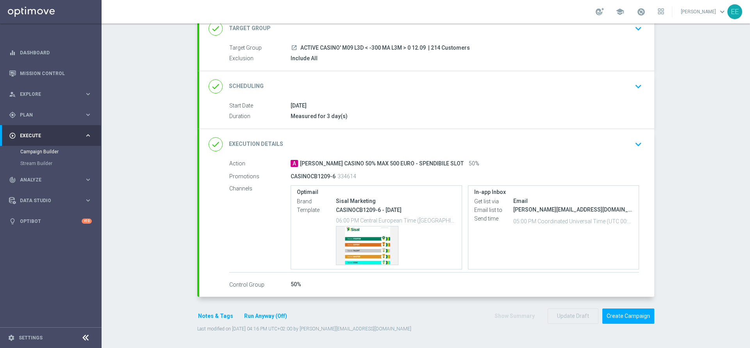
click at [198, 321] on div "Notes & Tags Run Anyway (Off)" at bounding box center [247, 315] width 100 height 15
click at [203, 318] on button "Notes & Tags" at bounding box center [215, 316] width 37 height 10
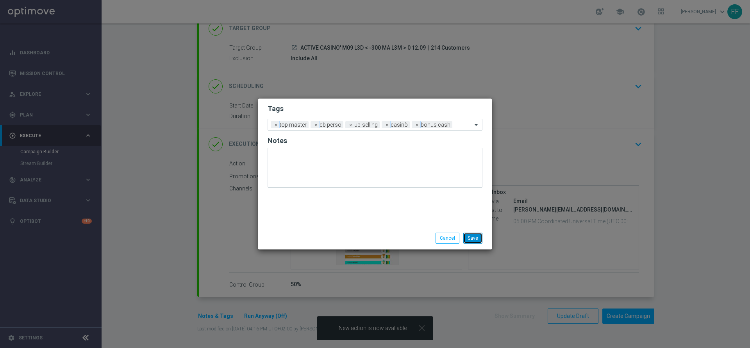
click at [477, 237] on button "Save" at bounding box center [472, 237] width 19 height 11
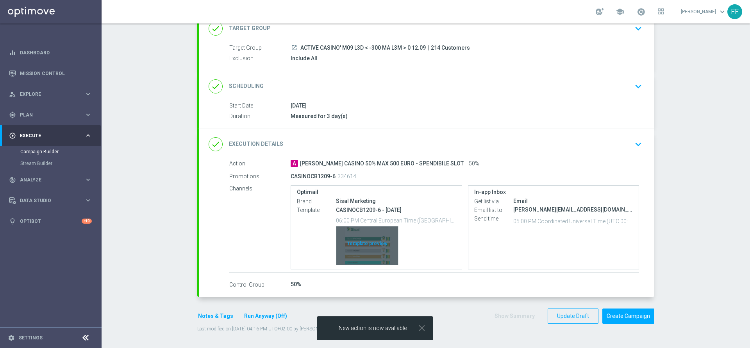
click at [356, 242] on div "Template preview" at bounding box center [367, 245] width 62 height 38
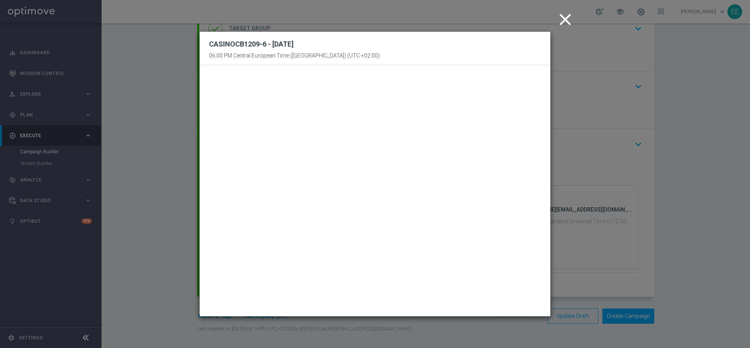
click at [567, 23] on icon "close" at bounding box center [565, 20] width 20 height 20
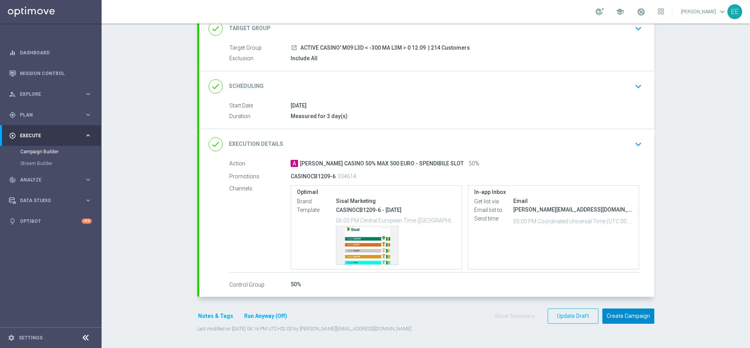
click at [642, 323] on button "Create Campaign" at bounding box center [628, 315] width 52 height 15
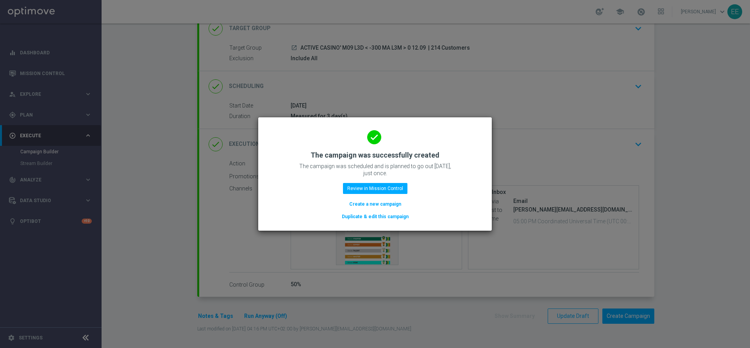
click at [472, 163] on div "done The campaign was successfully created The campaign was scheduled and is pl…" at bounding box center [375, 173] width 215 height 96
click at [382, 188] on button "Review in Mission Control" at bounding box center [375, 188] width 64 height 11
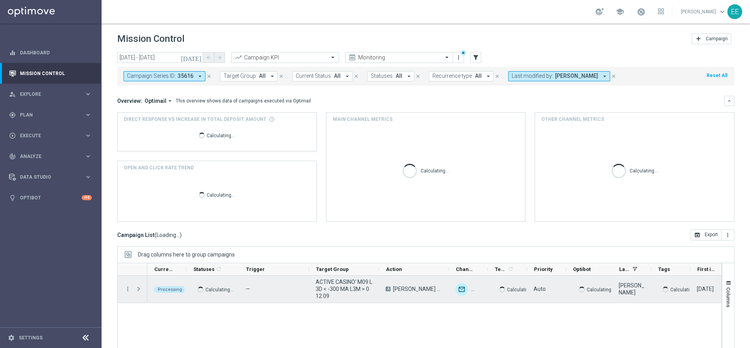
scroll to position [43, 0]
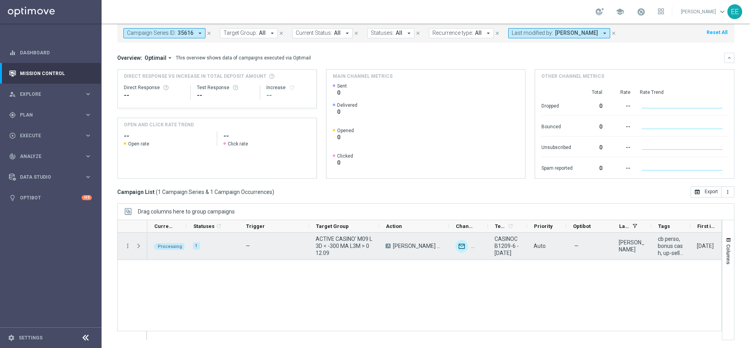
click at [137, 244] on span "Press SPACE to select this row." at bounding box center [138, 246] width 7 height 6
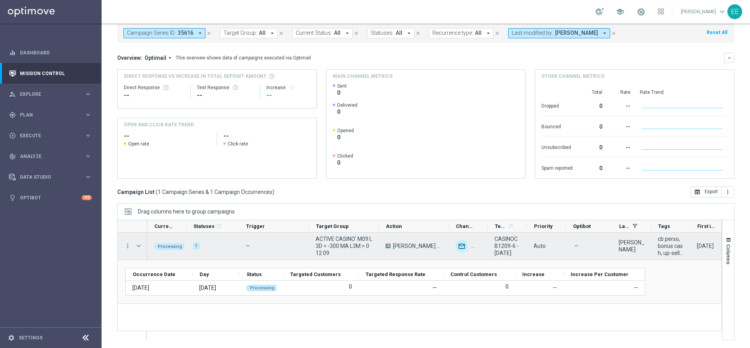
click at [137, 244] on span "Press SPACE to select this row." at bounding box center [138, 246] width 7 height 6
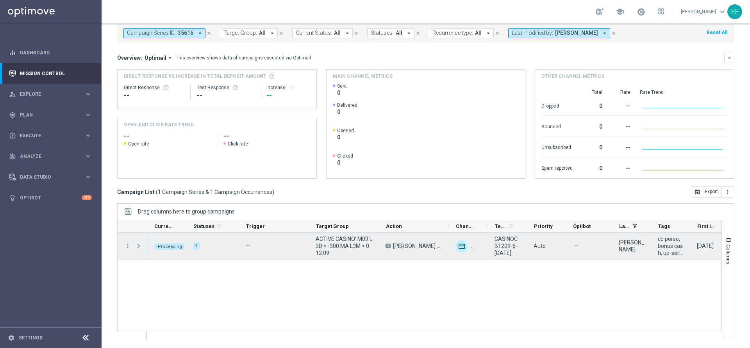
click at [137, 244] on span "Press SPACE to select this row." at bounding box center [138, 246] width 7 height 6
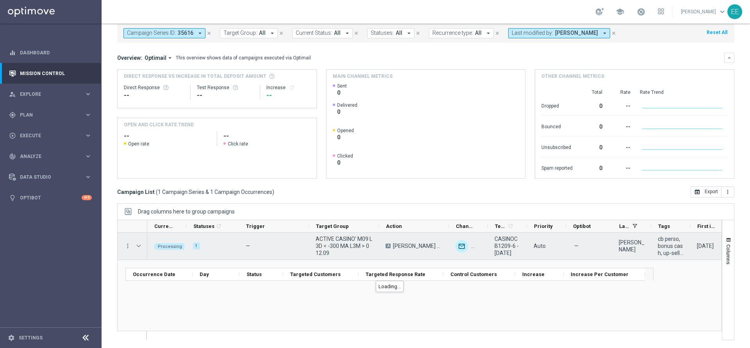
click at [331, 246] on span "ACTIVE CASINO' M09 L3D < -300 MA L3M > 0 12.09" at bounding box center [344, 245] width 57 height 21
click at [139, 246] on span "Press SPACE to select this row." at bounding box center [138, 246] width 7 height 6
click at [0, 0] on span "Press SPACE to select this row." at bounding box center [0, 0] width 0 height 0
click at [139, 246] on span "Press SPACE to select this row." at bounding box center [138, 246] width 7 height 6
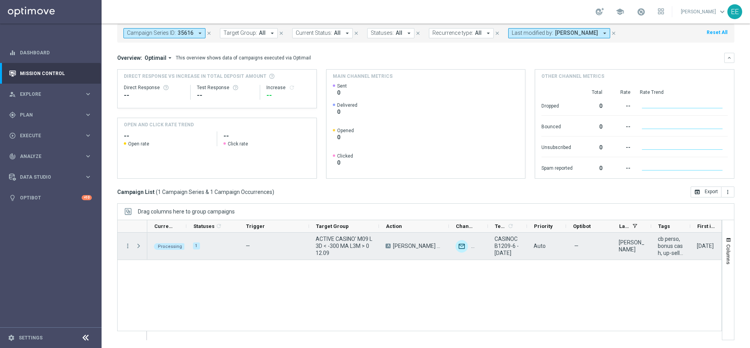
click at [139, 246] on span "Press SPACE to select this row." at bounding box center [138, 246] width 7 height 6
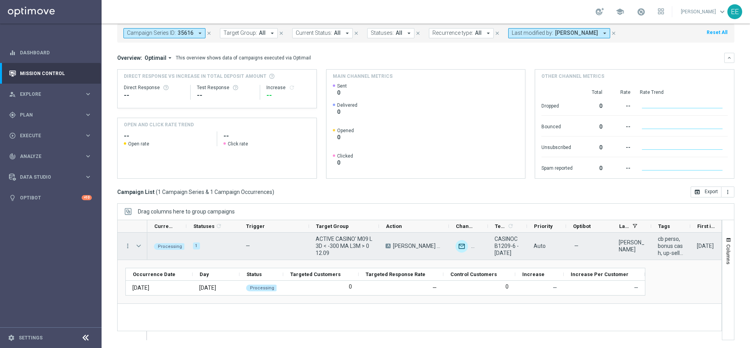
click at [139, 245] on span "Press SPACE to select this row." at bounding box center [138, 246] width 7 height 6
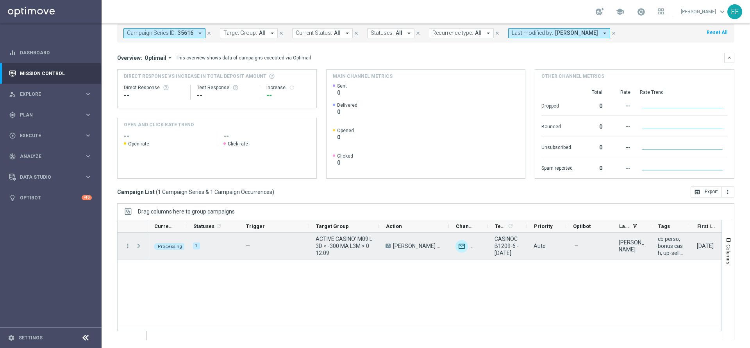
click at [139, 245] on span "Press SPACE to select this row." at bounding box center [138, 246] width 7 height 6
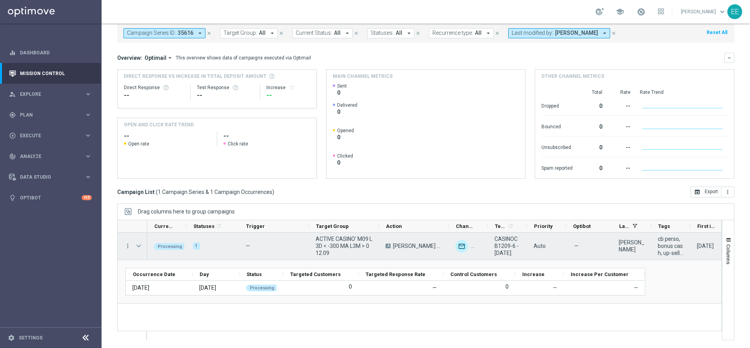
click at [139, 245] on span "Press SPACE to select this row." at bounding box center [138, 246] width 7 height 6
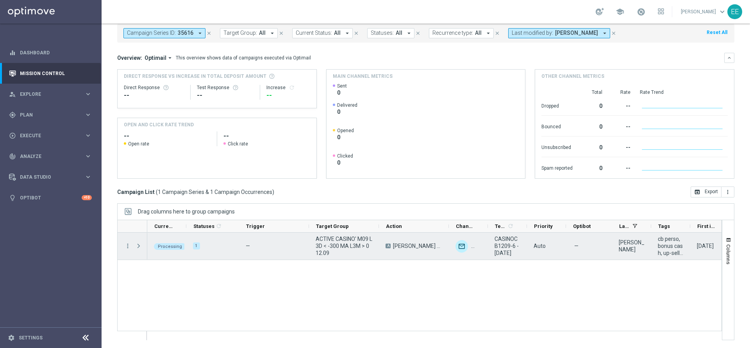
click at [139, 245] on span "Press SPACE to select this row." at bounding box center [138, 246] width 7 height 6
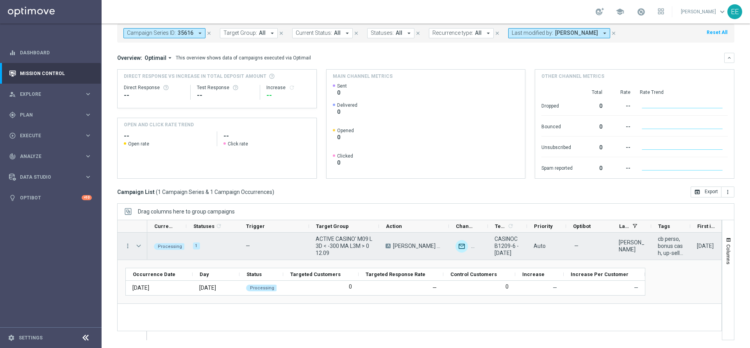
click at [139, 245] on span "Press SPACE to select this row." at bounding box center [138, 246] width 7 height 6
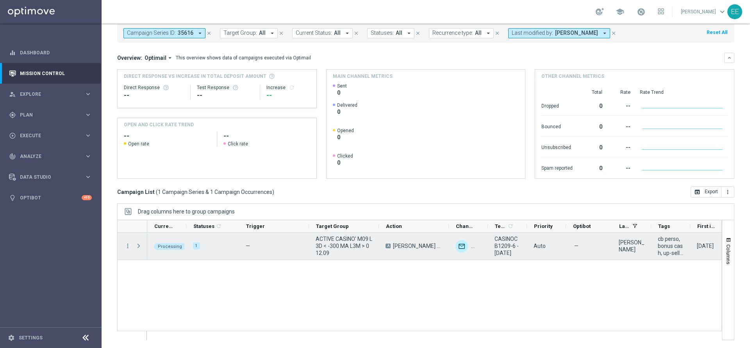
click at [139, 245] on span "Press SPACE to select this row." at bounding box center [138, 246] width 7 height 6
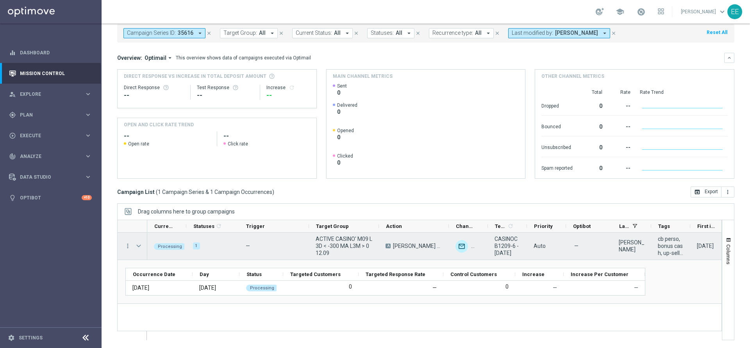
click at [139, 245] on span "Press SPACE to select this row." at bounding box center [138, 246] width 7 height 6
click at [0, 0] on span "Press SPACE to select this row." at bounding box center [0, 0] width 0 height 0
click at [142, 244] on span "Press SPACE to select this row." at bounding box center [138, 246] width 7 height 6
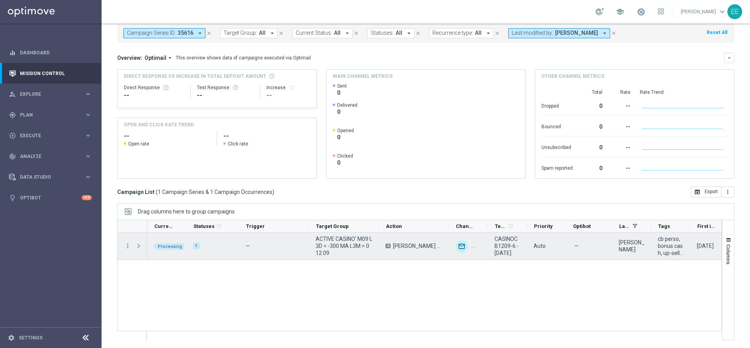
click at [142, 244] on span "Press SPACE to select this row." at bounding box center [138, 246] width 7 height 6
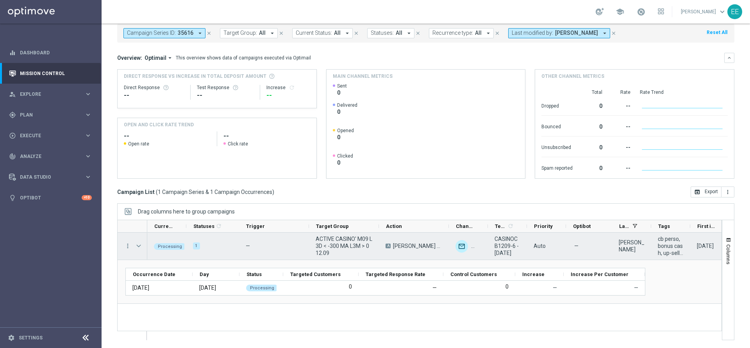
click at [142, 244] on span "Press SPACE to select this row." at bounding box center [138, 246] width 7 height 6
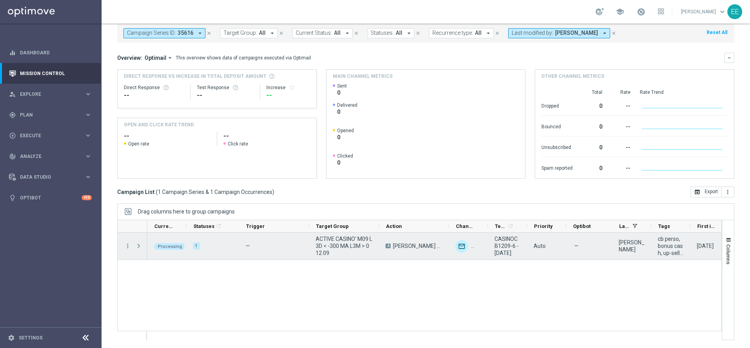
click at [142, 244] on span "Press SPACE to select this row." at bounding box center [138, 246] width 7 height 6
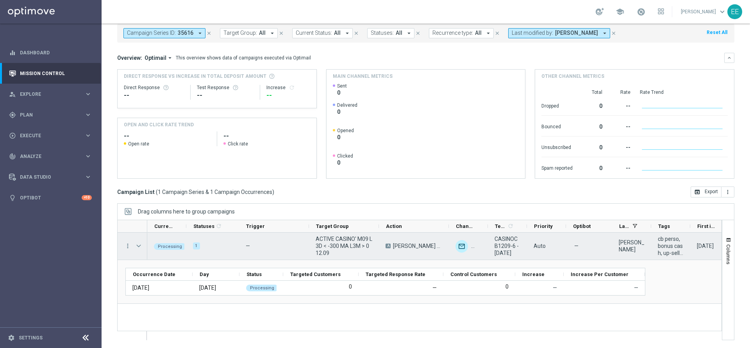
click at [137, 248] on span "Press SPACE to select this row." at bounding box center [138, 246] width 7 height 6
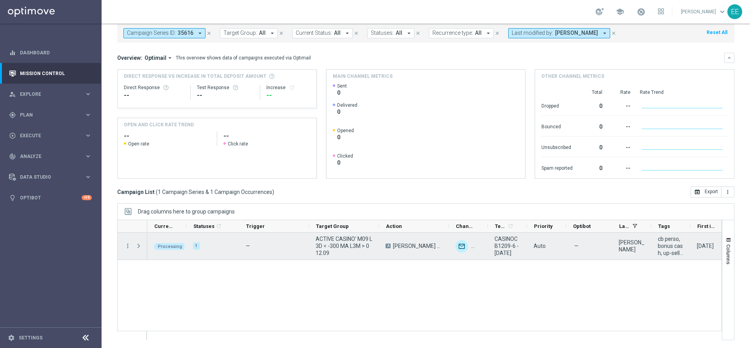
click at [137, 248] on span "Press SPACE to select this row." at bounding box center [138, 246] width 7 height 6
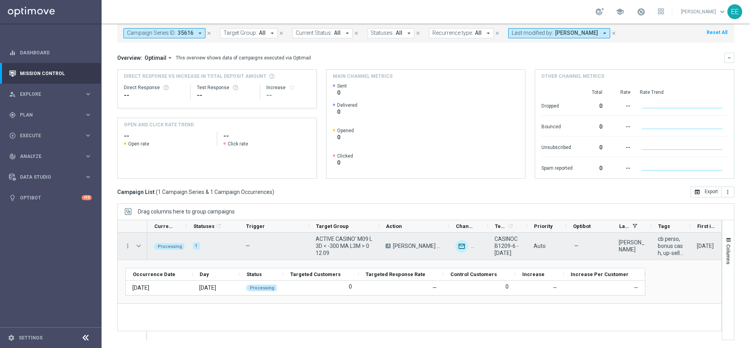
click at [137, 248] on span "Press SPACE to select this row." at bounding box center [138, 246] width 7 height 6
click at [0, 0] on span "Press SPACE to select this row." at bounding box center [0, 0] width 0 height 0
click at [127, 248] on icon "more_vert" at bounding box center [127, 245] width 7 height 7
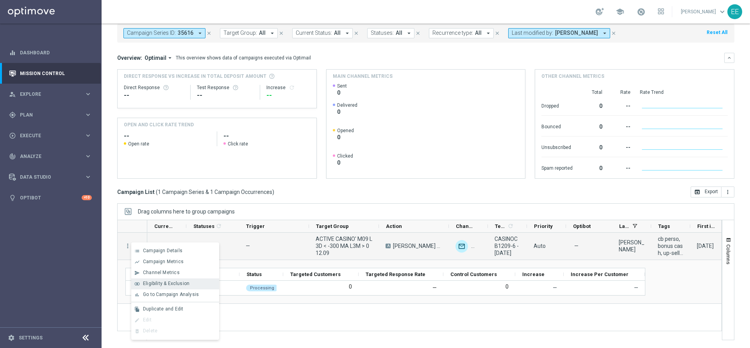
click at [167, 285] on span "Eligibility & Exclusion" at bounding box center [166, 282] width 46 height 5
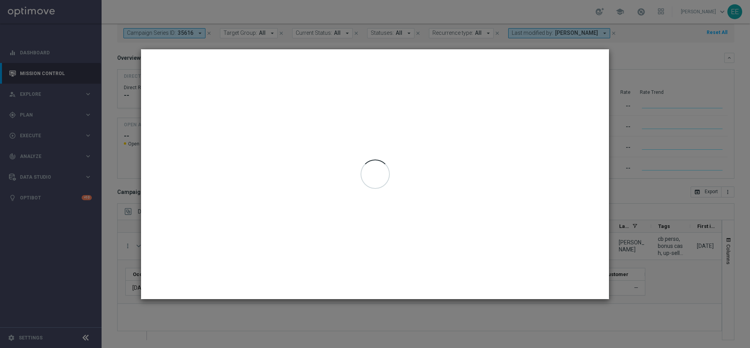
type input "12 Sep 2025 - 12 Sep 2025"
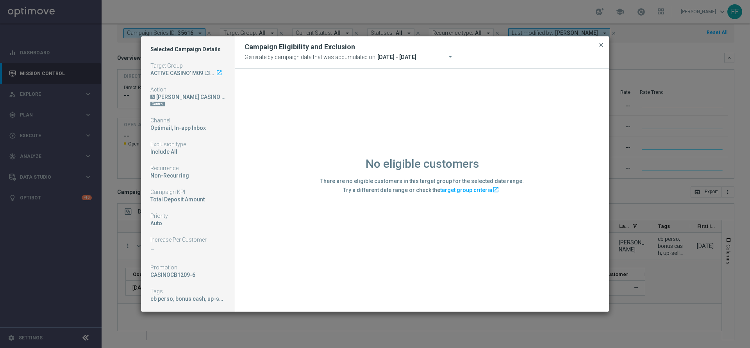
click at [601, 45] on span "close" at bounding box center [601, 45] width 6 height 6
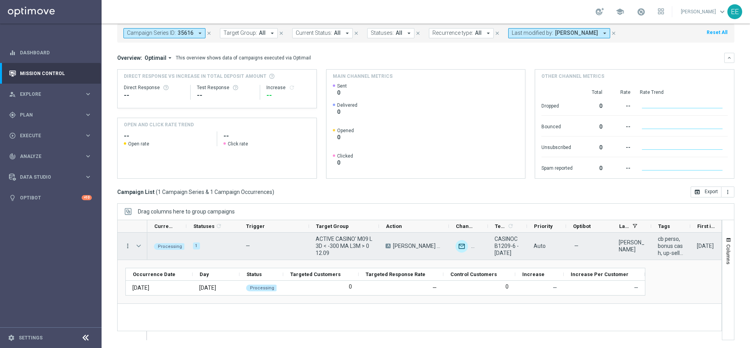
click at [127, 244] on icon "more_vert" at bounding box center [127, 245] width 7 height 7
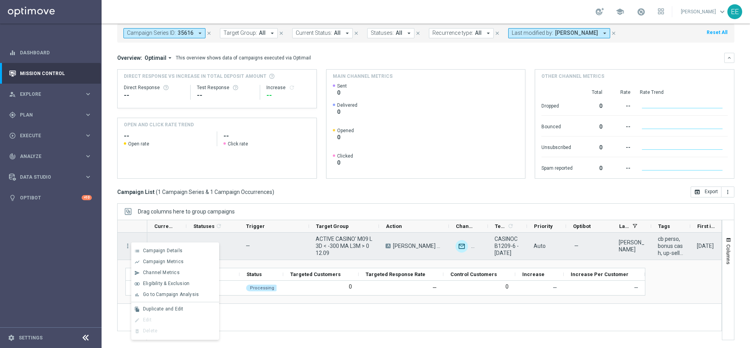
click at [128, 236] on div "more_vert" at bounding box center [125, 245] width 14 height 27
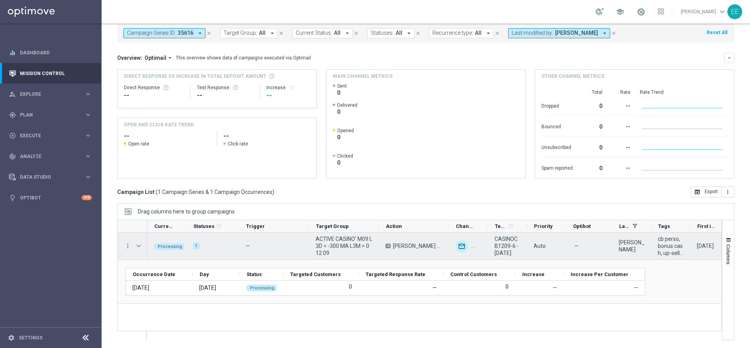
click at [139, 245] on span "Press SPACE to select this row." at bounding box center [138, 246] width 7 height 6
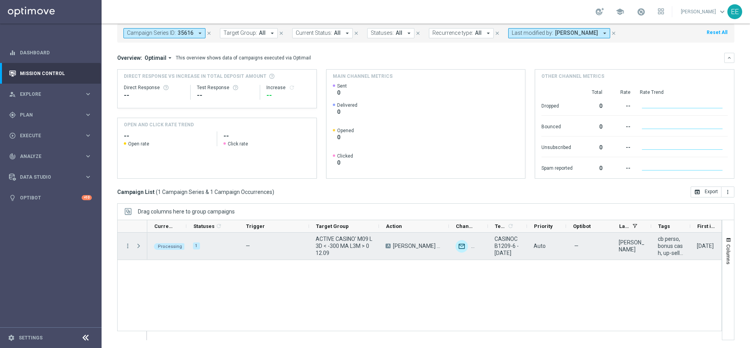
click at [139, 245] on span "Press SPACE to select this row." at bounding box center [138, 246] width 7 height 6
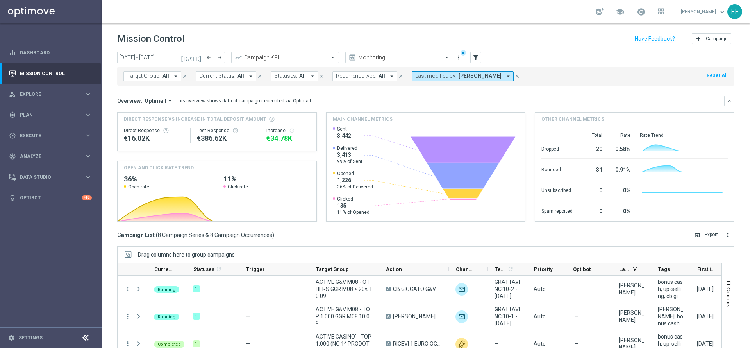
click at [199, 56] on icon "[DATE]" at bounding box center [191, 57] width 21 height 7
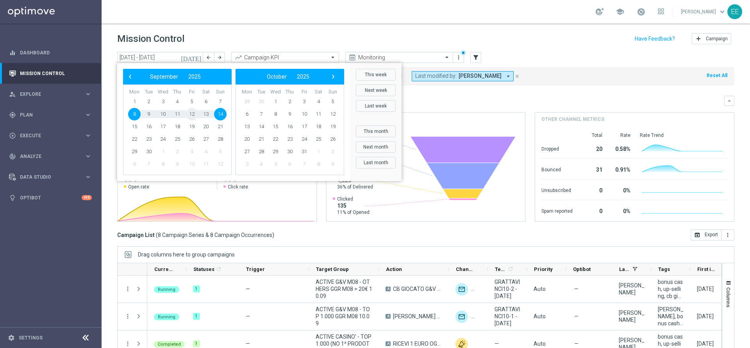
click at [193, 111] on span "12" at bounding box center [192, 114] width 12 height 12
click at [213, 111] on td "14" at bounding box center [220, 114] width 14 height 12
click at [221, 113] on span "14" at bounding box center [220, 114] width 12 height 12
type input "[DATE] - [DATE]"
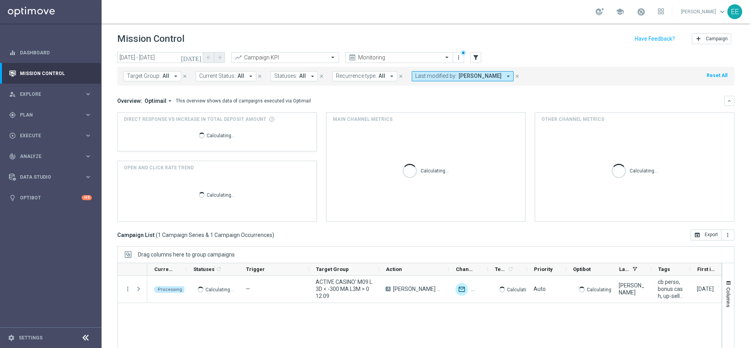
scroll to position [3, 0]
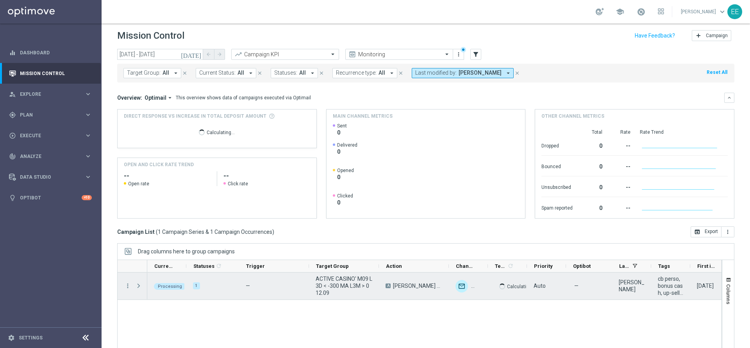
click at [137, 285] on span "Press SPACE to select this row." at bounding box center [138, 285] width 7 height 6
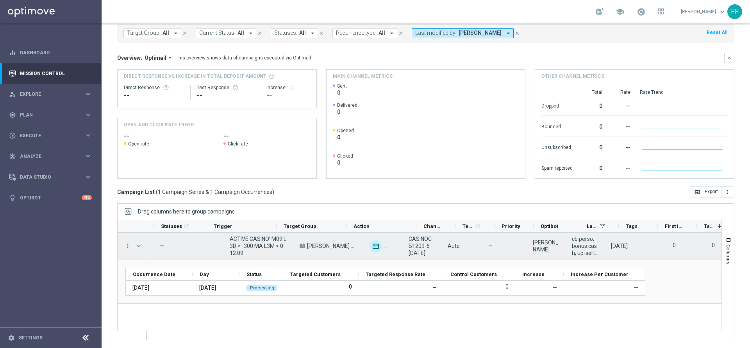
scroll to position [0, 0]
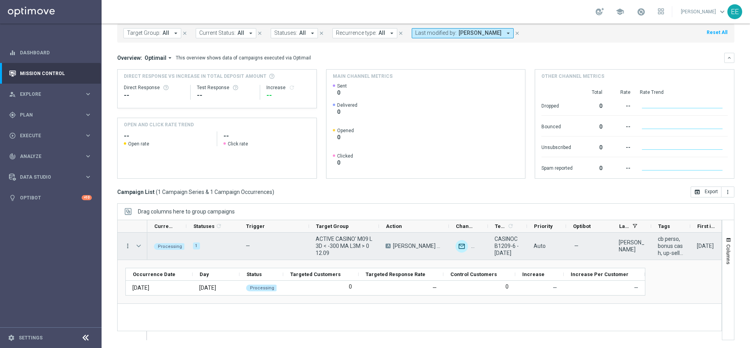
click at [125, 243] on icon "more_vert" at bounding box center [127, 245] width 7 height 7
click at [160, 251] on span "Campaign Details" at bounding box center [162, 250] width 39 height 5
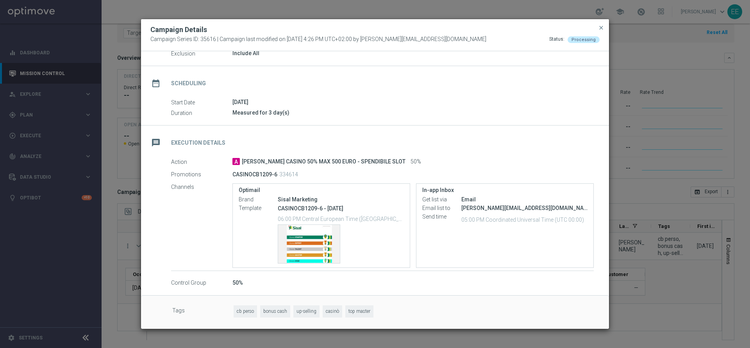
scroll to position [43, 0]
click at [602, 28] on span "close" at bounding box center [601, 28] width 6 height 6
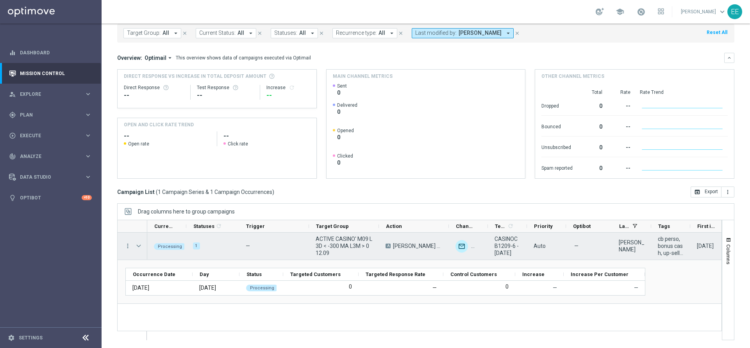
click at [140, 247] on span "Press SPACE to select this row." at bounding box center [138, 246] width 7 height 6
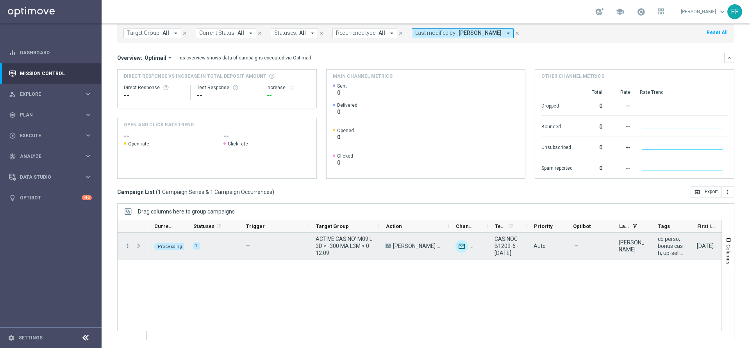
click at [140, 247] on span "Press SPACE to select this row." at bounding box center [138, 246] width 7 height 6
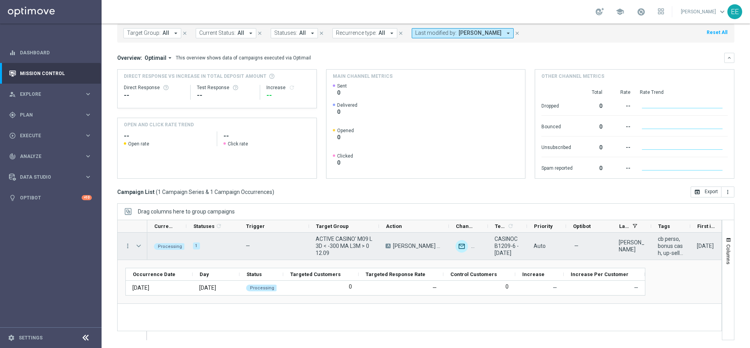
click at [140, 247] on span "Press SPACE to select this row." at bounding box center [138, 246] width 7 height 6
click at [0, 0] on span "Press SPACE to select this row." at bounding box center [0, 0] width 0 height 0
click at [478, 240] on span "unfold_more" at bounding box center [480, 239] width 5 height 5
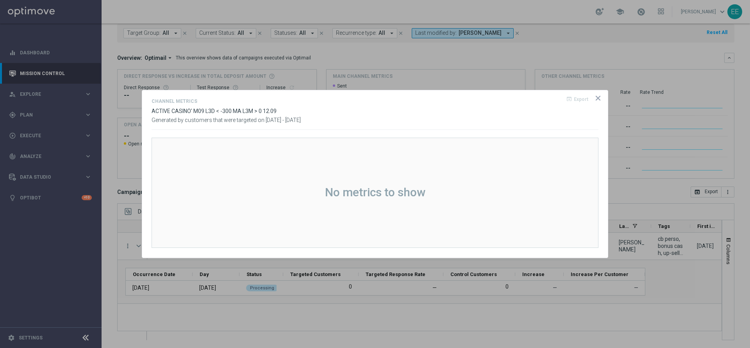
click at [601, 97] on icon "icon" at bounding box center [598, 98] width 8 height 8
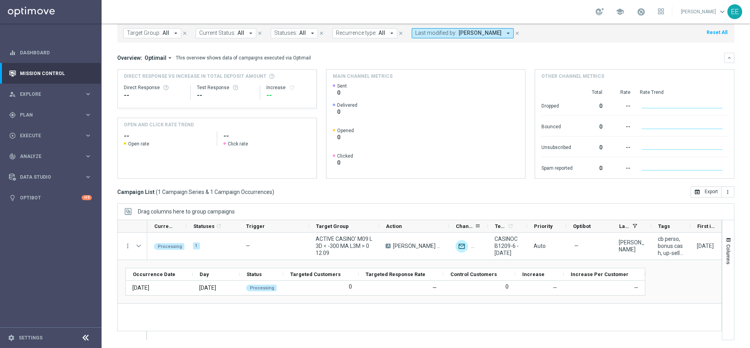
drag, startPoint x: 487, startPoint y: 225, endPoint x: 535, endPoint y: 222, distance: 47.7
click at [489, 222] on div at bounding box center [487, 226] width 3 height 12
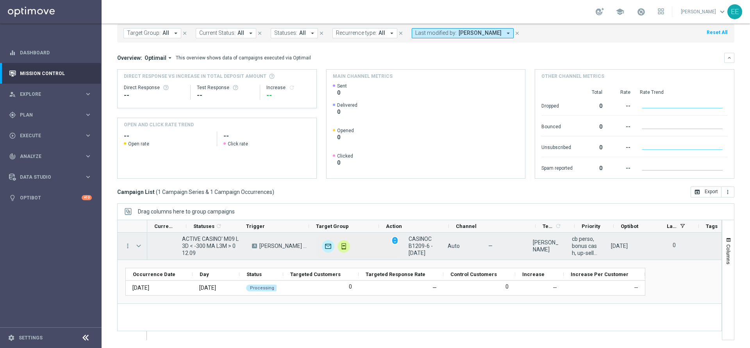
scroll to position [0, 0]
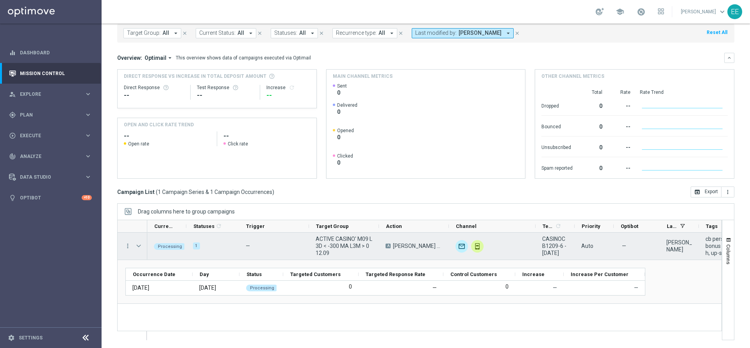
click at [141, 239] on span "Press SPACE to select this row." at bounding box center [139, 246] width 9 height 16
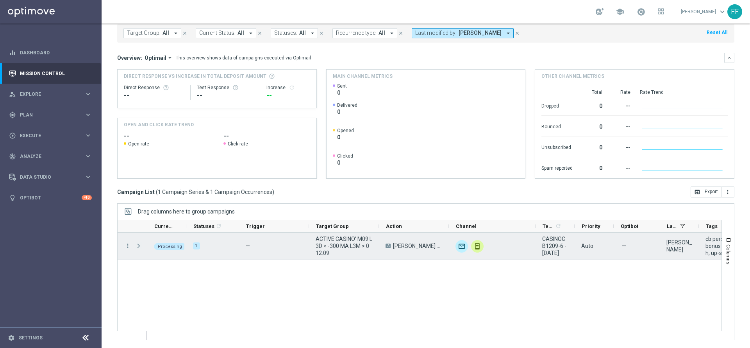
click at [135, 247] on span "Press SPACE to select this row." at bounding box center [138, 246] width 7 height 6
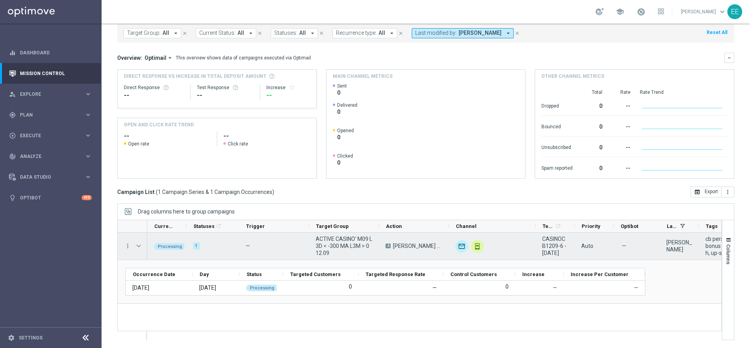
click at [135, 247] on span "Press SPACE to select this row." at bounding box center [138, 246] width 7 height 6
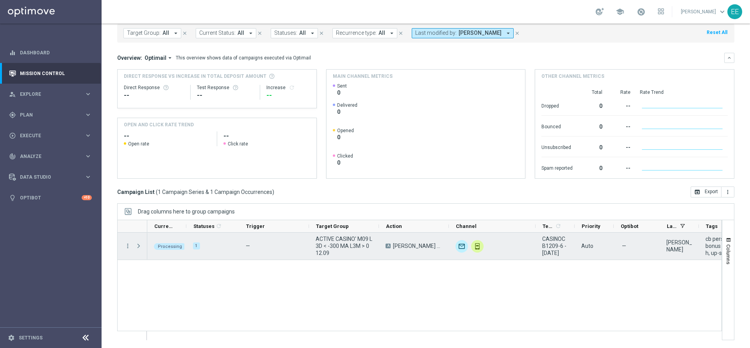
click at [135, 247] on span "Press SPACE to select this row." at bounding box center [138, 246] width 7 height 6
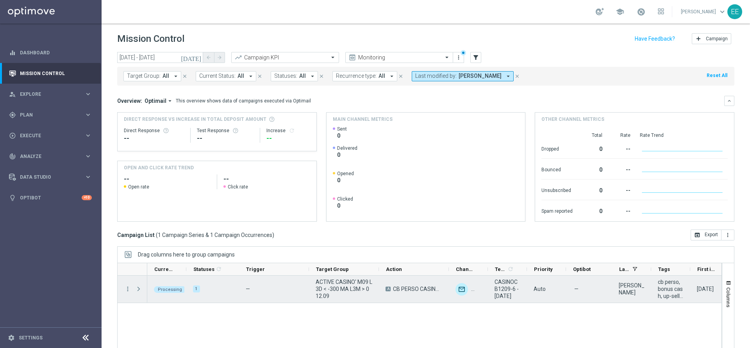
click at [136, 288] on span "Press SPACE to select this row." at bounding box center [138, 288] width 7 height 6
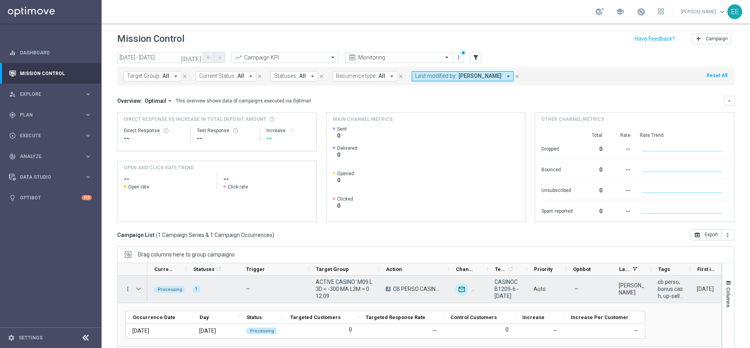
click at [127, 291] on icon "more_vert" at bounding box center [127, 288] width 7 height 7
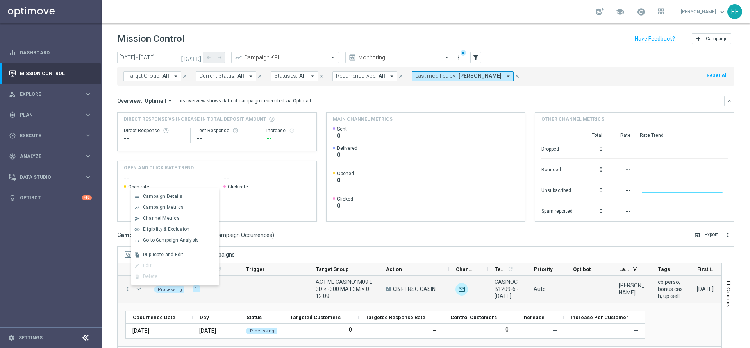
click at [268, 246] on div "Drag columns here to group campaigns" at bounding box center [425, 254] width 617 height 16
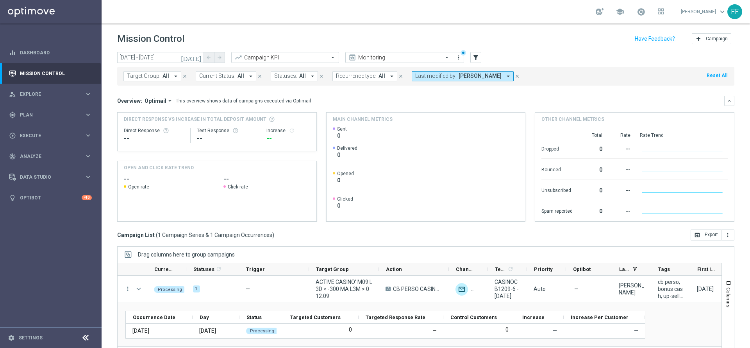
click at [196, 59] on icon "[DATE]" at bounding box center [191, 57] width 21 height 7
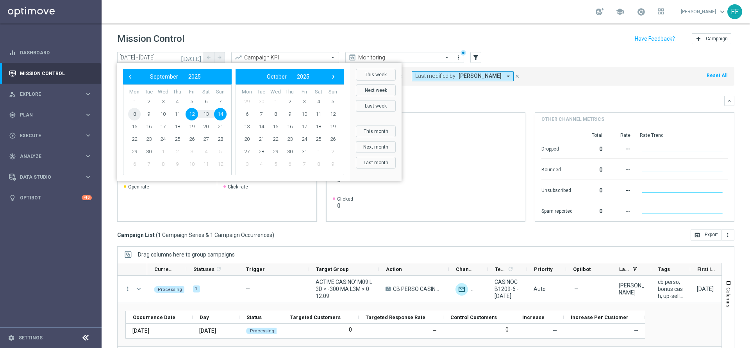
click at [136, 114] on span "8" at bounding box center [134, 114] width 12 height 12
click at [221, 112] on span "14" at bounding box center [220, 114] width 12 height 12
type input "[DATE] - [DATE]"
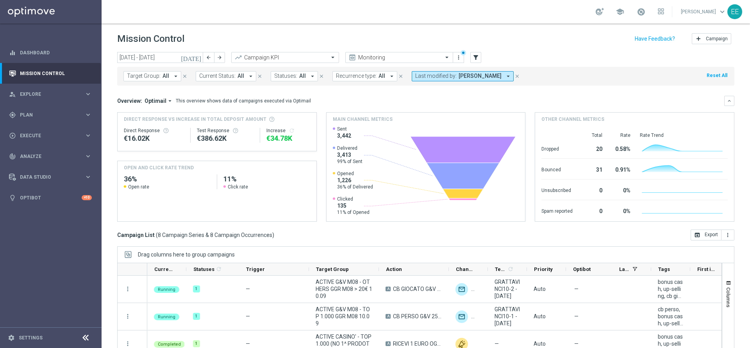
click at [268, 202] on div "Created with Highcharts 9.3.3 Chart title Highcharts.com" at bounding box center [217, 205] width 199 height 31
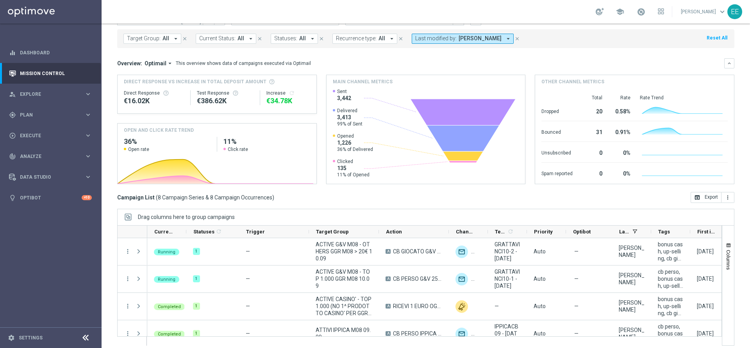
scroll to position [43, 0]
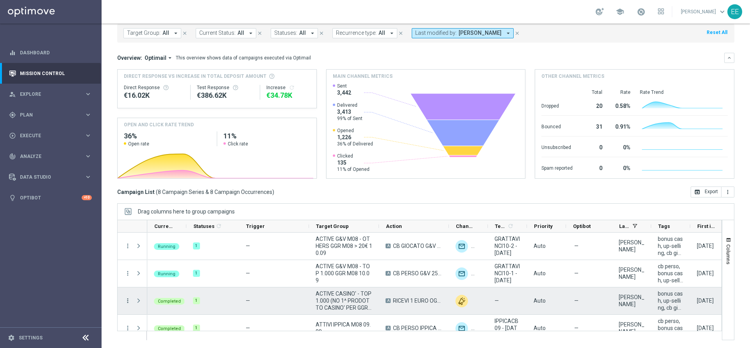
click at [127, 301] on icon "more_vert" at bounding box center [127, 300] width 7 height 7
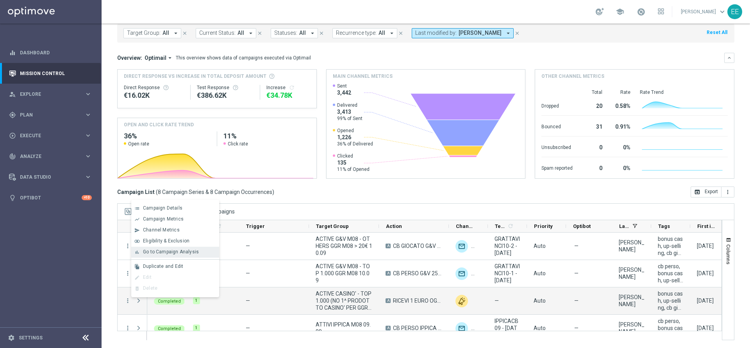
click at [179, 249] on span "Go to Campaign Analysis" at bounding box center [171, 251] width 56 height 5
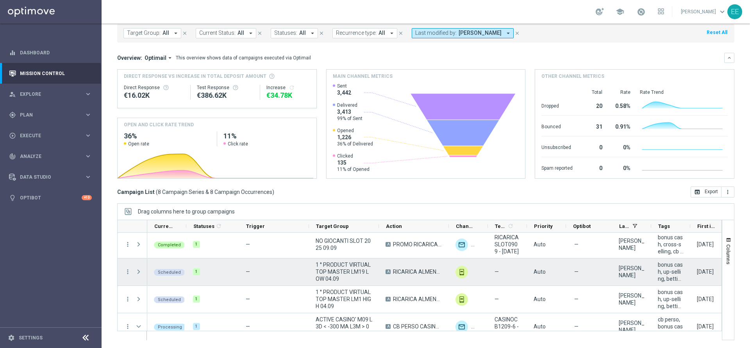
scroll to position [164, 0]
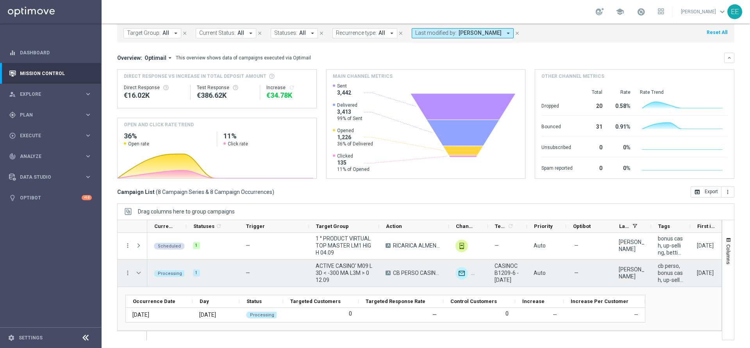
click at [138, 274] on span "Press SPACE to select this row." at bounding box center [138, 272] width 7 height 6
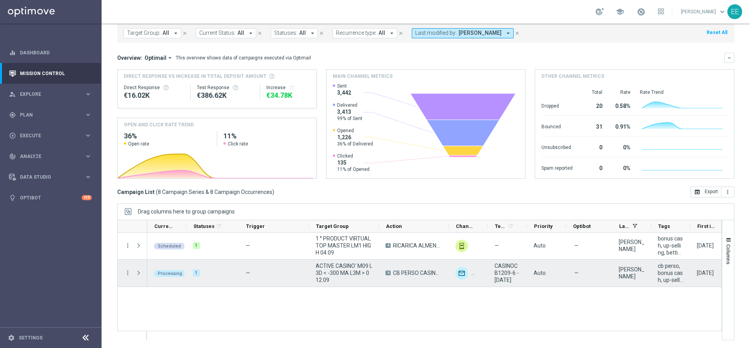
click at [138, 274] on span "Press SPACE to select this row." at bounding box center [138, 272] width 7 height 6
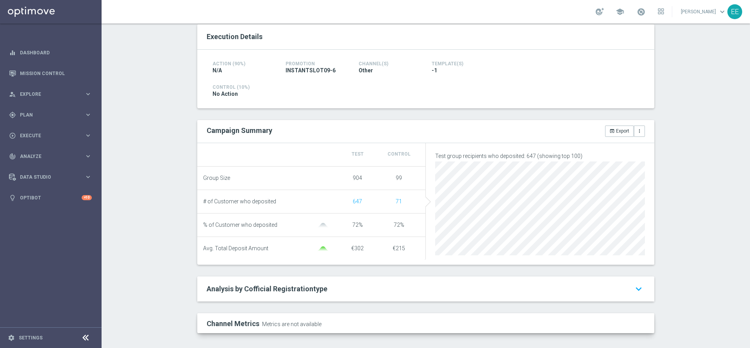
scroll to position [170, 0]
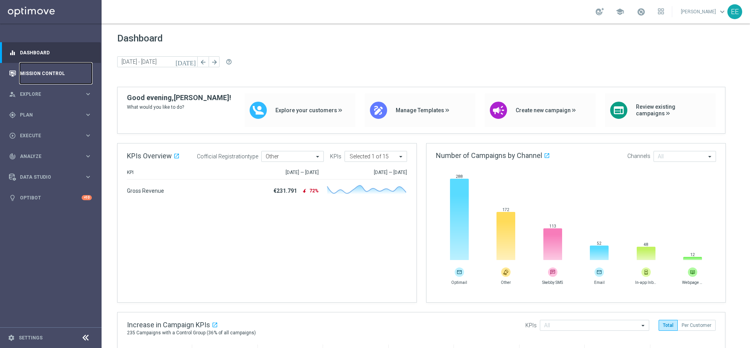
click at [76, 64] on link "Mission Control" at bounding box center [56, 73] width 72 height 21
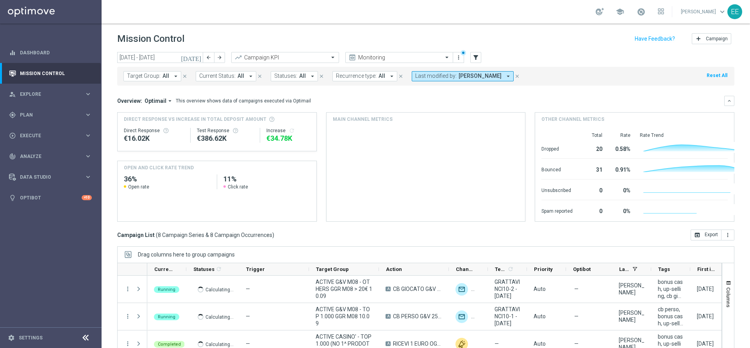
click at [197, 57] on icon "[DATE]" at bounding box center [191, 57] width 21 height 7
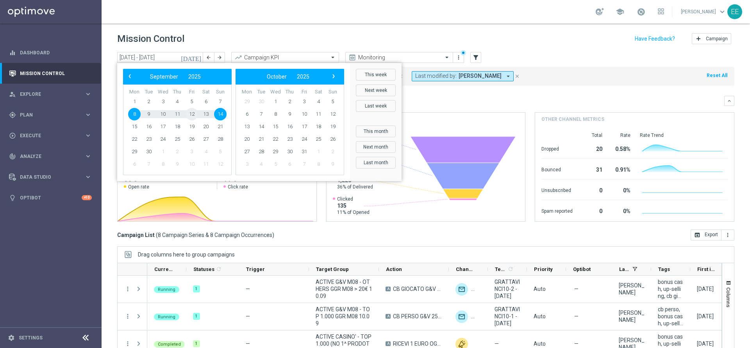
click at [187, 115] on span "12" at bounding box center [192, 114] width 12 height 12
click at [215, 114] on span "14" at bounding box center [220, 114] width 12 height 12
type input "[DATE] - [DATE]"
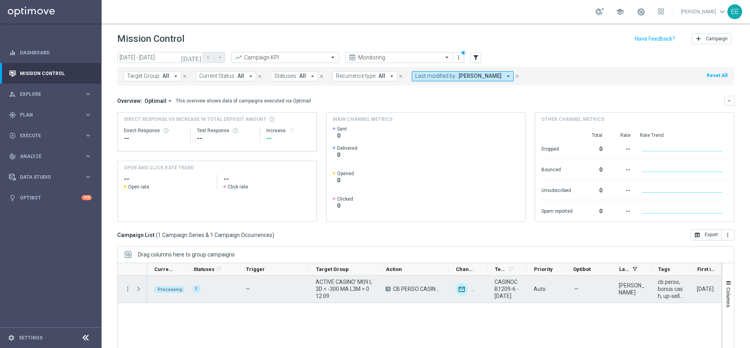
click at [139, 288] on span "Press SPACE to select this row." at bounding box center [138, 288] width 7 height 6
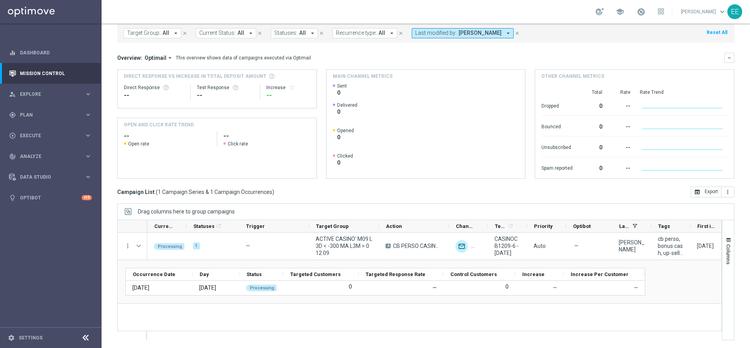
scroll to position [43, 0]
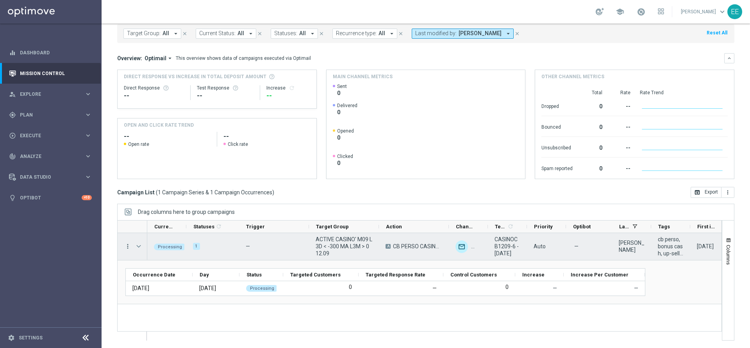
click at [126, 247] on icon "more_vert" at bounding box center [127, 246] width 7 height 7
click at [155, 249] on span "Campaign Details" at bounding box center [162, 250] width 39 height 5
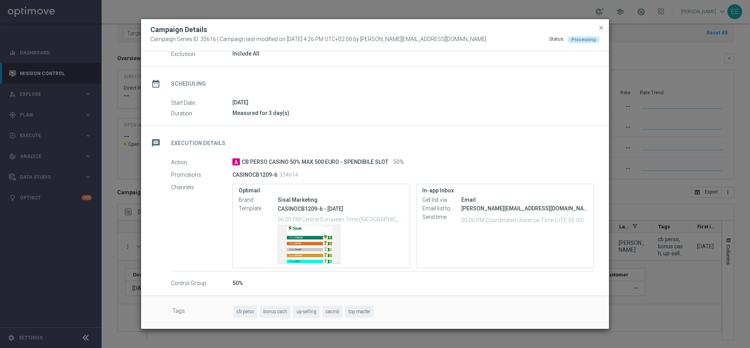
scroll to position [3, 0]
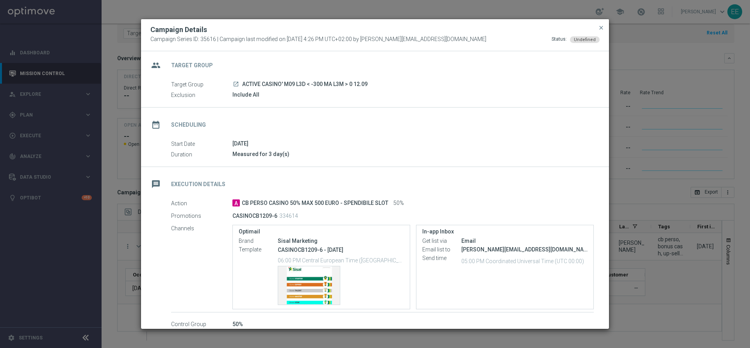
click at [605, 28] on button "close" at bounding box center [601, 27] width 8 height 9
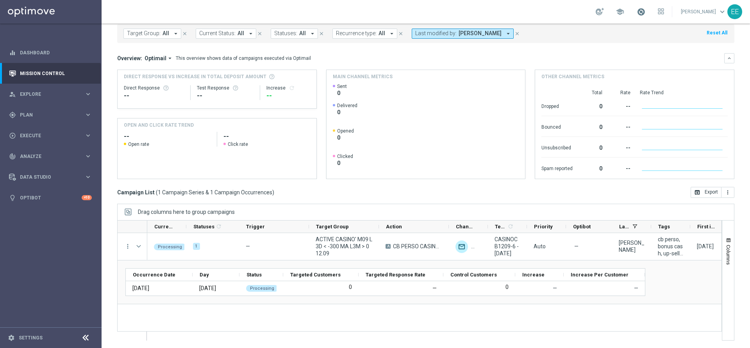
click at [645, 9] on span at bounding box center [641, 11] width 9 height 9
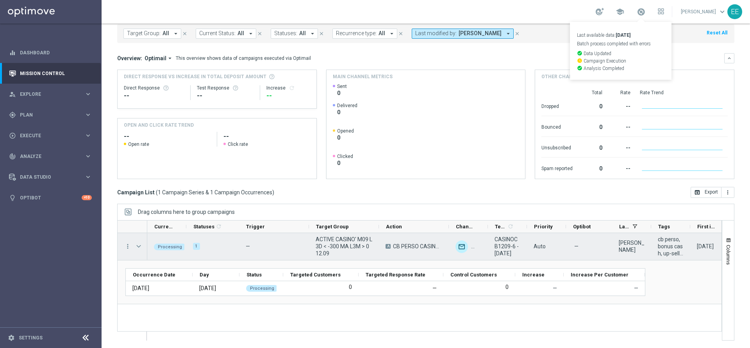
click at [139, 244] on span "Press SPACE to select this row." at bounding box center [138, 246] width 7 height 6
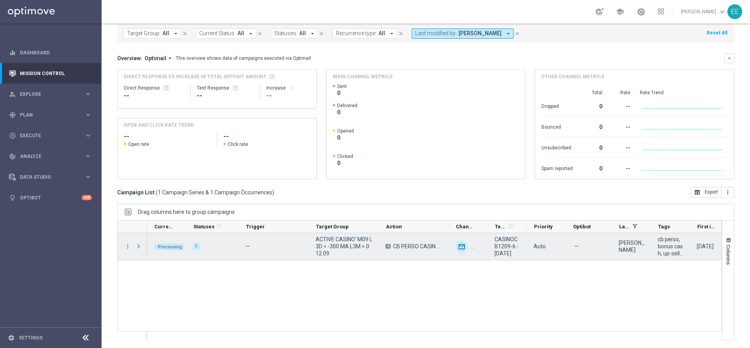
click at [139, 244] on span "Press SPACE to select this row." at bounding box center [138, 246] width 7 height 6
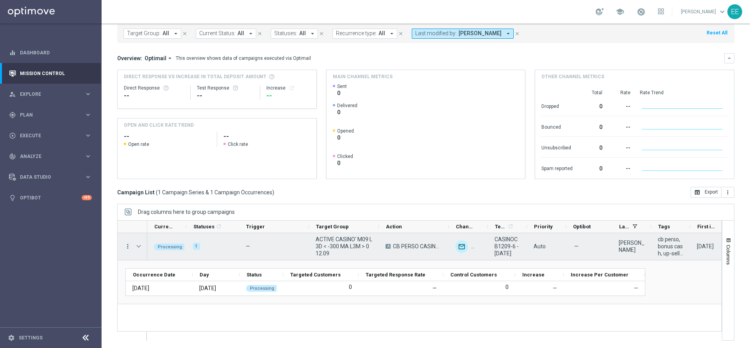
click at [128, 244] on icon "more_vert" at bounding box center [127, 246] width 7 height 7
click at [151, 249] on span "Campaign Details" at bounding box center [162, 250] width 39 height 5
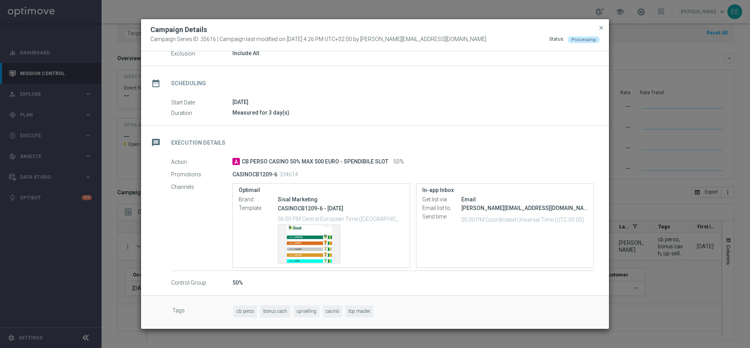
scroll to position [0, 0]
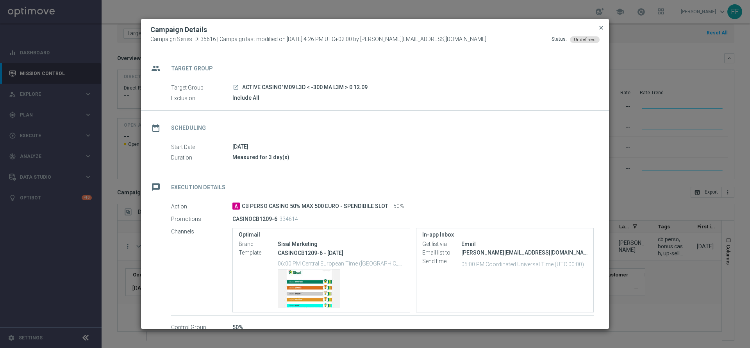
click at [599, 26] on span "close" at bounding box center [601, 28] width 6 height 6
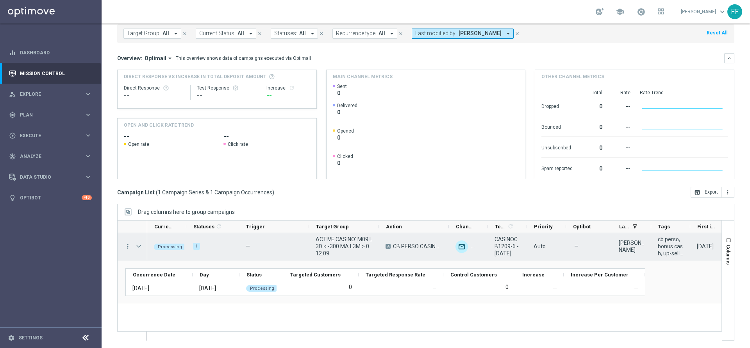
click at [139, 246] on span "Press SPACE to select this row." at bounding box center [138, 246] width 7 height 6
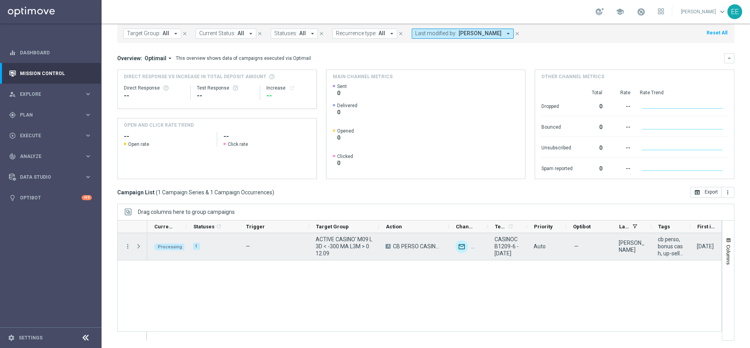
click at [139, 246] on span "Press SPACE to select this row." at bounding box center [138, 246] width 7 height 6
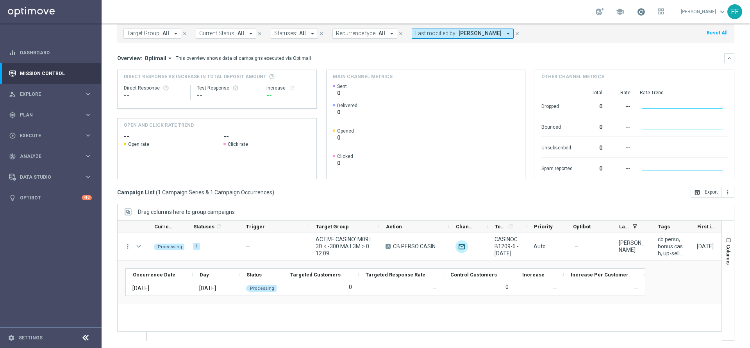
click at [640, 15] on span at bounding box center [641, 11] width 9 height 9
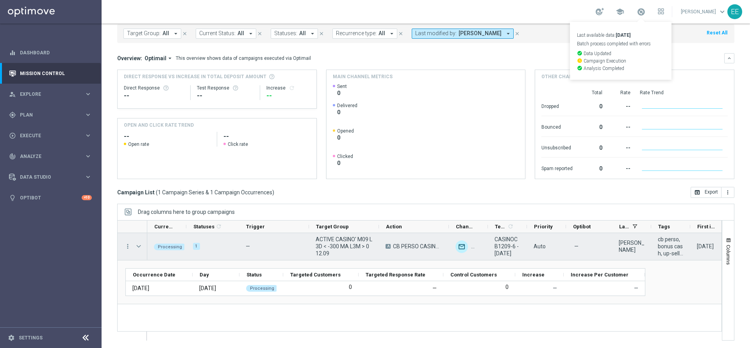
click at [143, 247] on span "Press SPACE to select this row." at bounding box center [139, 246] width 9 height 16
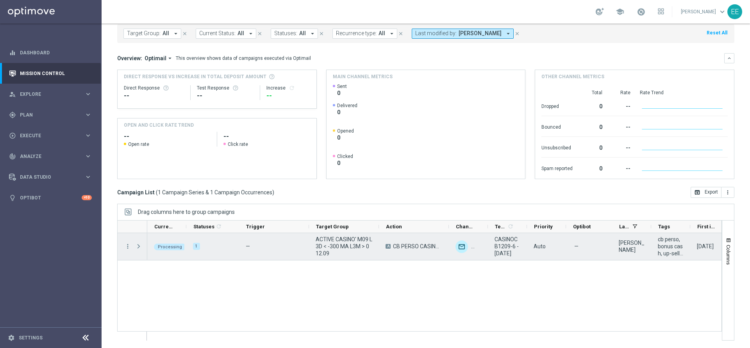
click at [136, 245] on span "Press SPACE to select this row." at bounding box center [138, 246] width 7 height 6
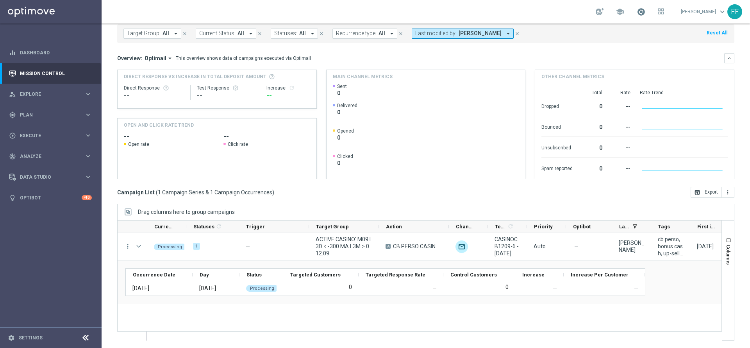
click at [642, 14] on span at bounding box center [641, 11] width 9 height 9
click at [643, 9] on span at bounding box center [641, 11] width 9 height 9
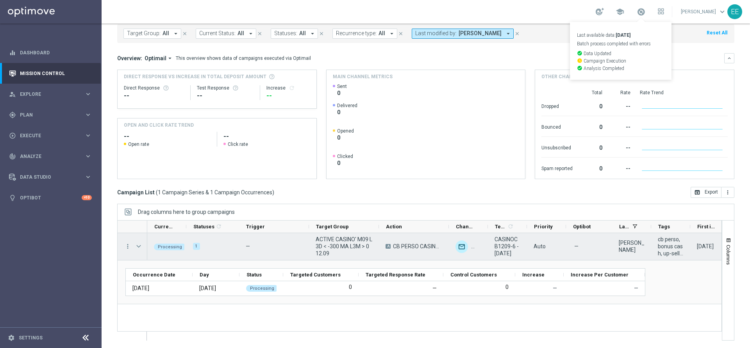
click at [138, 245] on span "Press SPACE to select this row." at bounding box center [138, 246] width 7 height 6
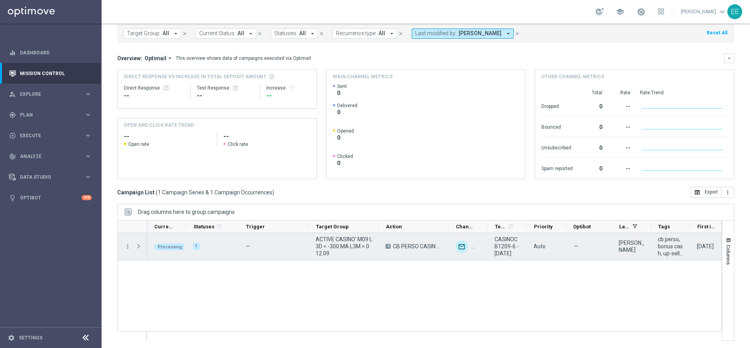
click at [138, 245] on span "Press SPACE to select this row." at bounding box center [138, 246] width 7 height 6
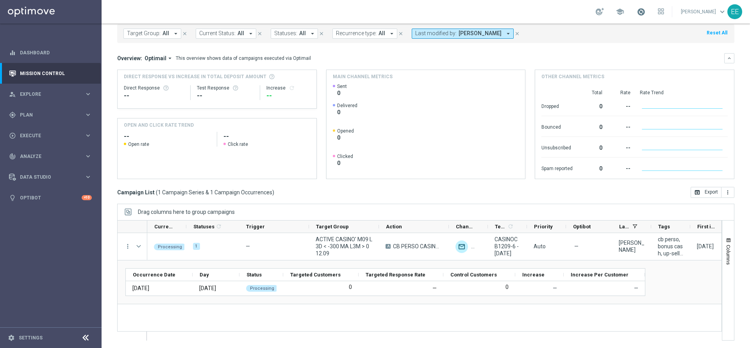
click at [645, 10] on span at bounding box center [641, 11] width 9 height 9
click at [645, 11] on span at bounding box center [641, 11] width 9 height 9
click at [644, 15] on span at bounding box center [641, 11] width 9 height 9
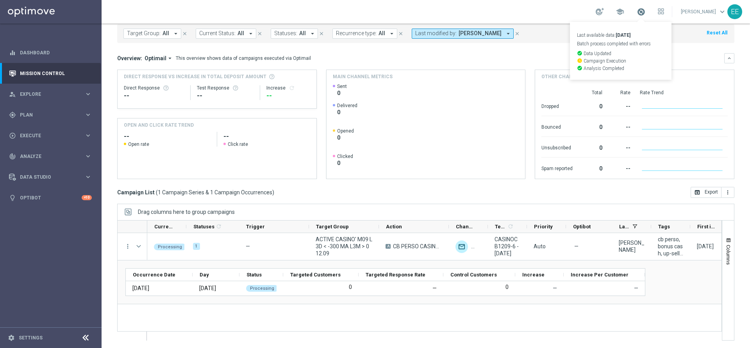
click at [644, 15] on span at bounding box center [641, 11] width 9 height 9
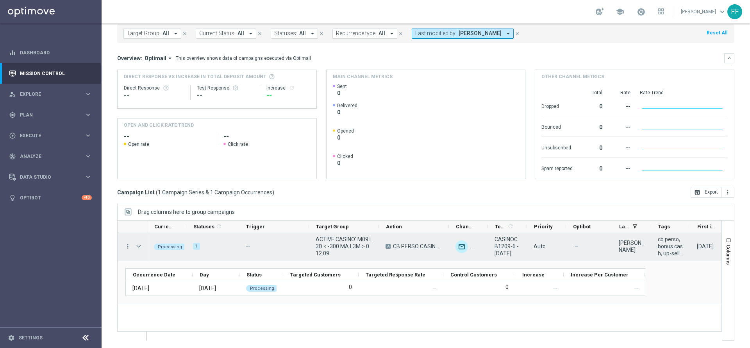
click at [139, 244] on span "Press SPACE to select this row." at bounding box center [138, 246] width 7 height 6
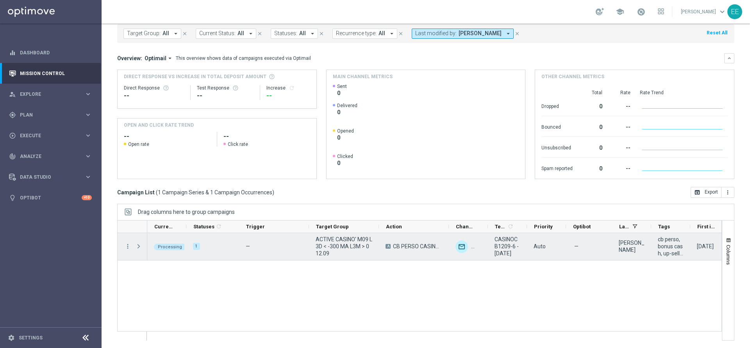
click at [139, 244] on span "Press SPACE to select this row." at bounding box center [138, 246] width 7 height 6
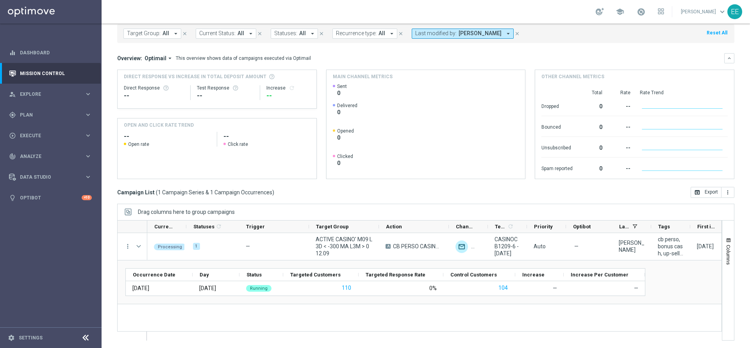
click at [321, 315] on div "Processing 1 — ACTIVE CASINO' M09 L3D < -300 MA L3M > 0 12.09 A [PERSON_NAME] C…" at bounding box center [434, 286] width 574 height 107
